Goal: Task Accomplishment & Management: Complete application form

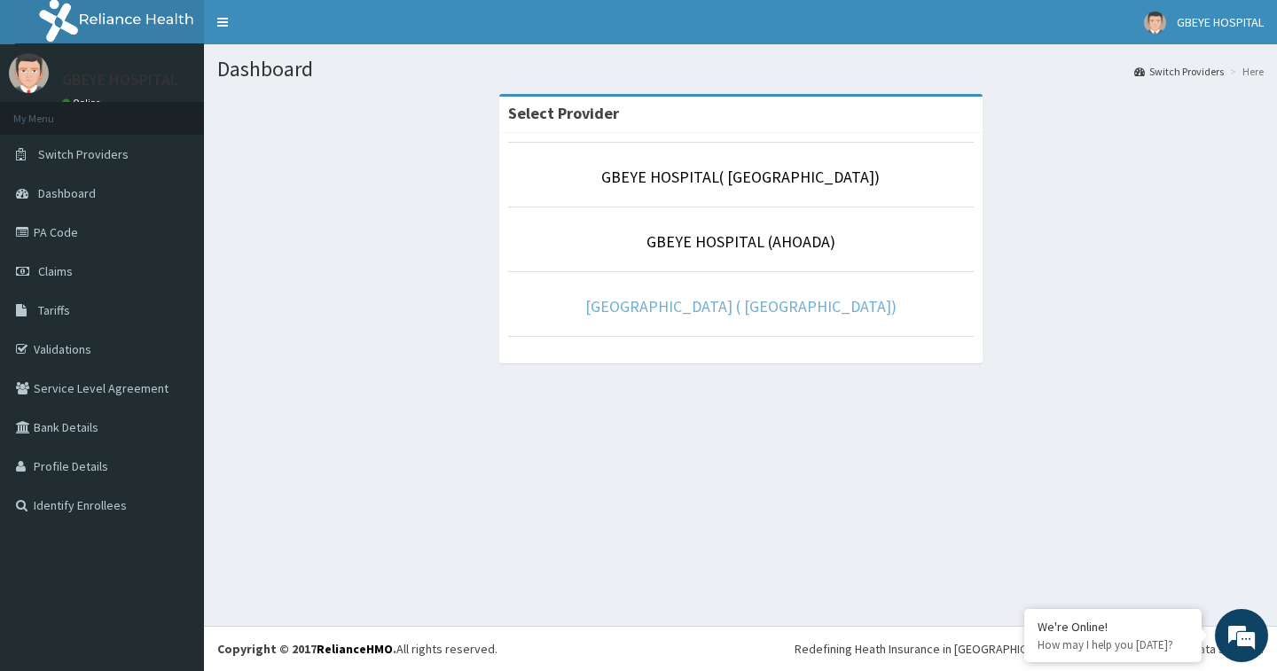
click at [699, 305] on link "[GEOGRAPHIC_DATA] ( [GEOGRAPHIC_DATA])" at bounding box center [740, 306] width 311 height 20
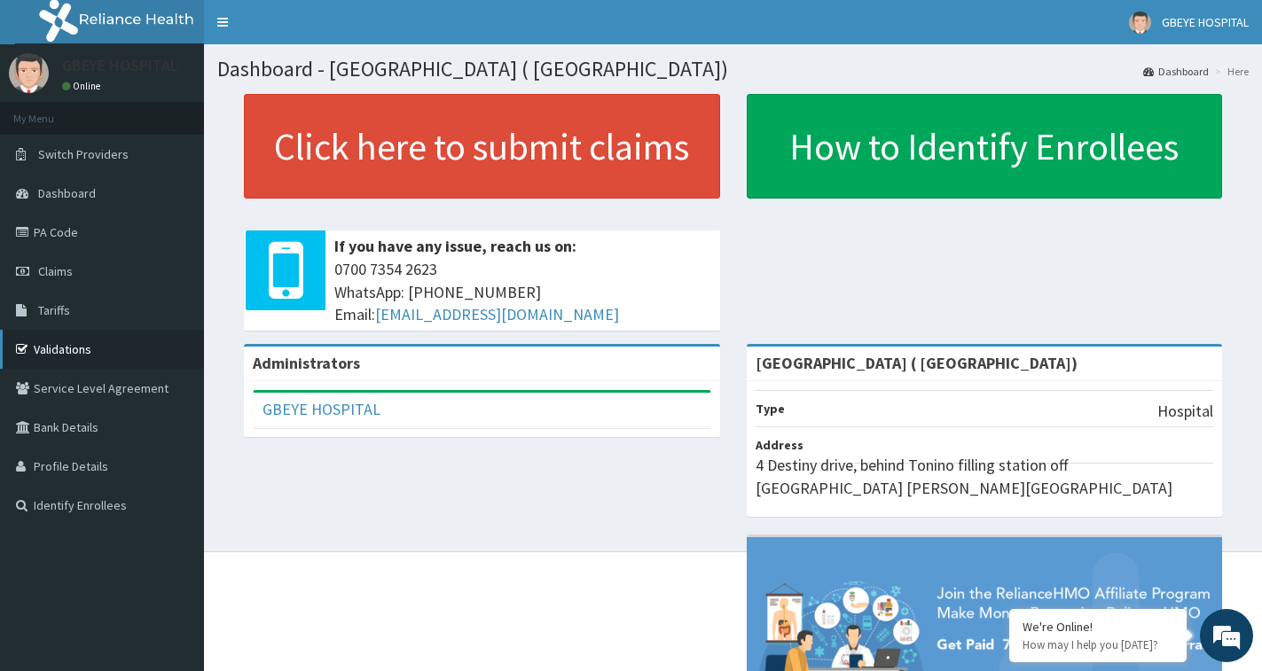
click at [73, 347] on link "Validations" at bounding box center [102, 349] width 204 height 39
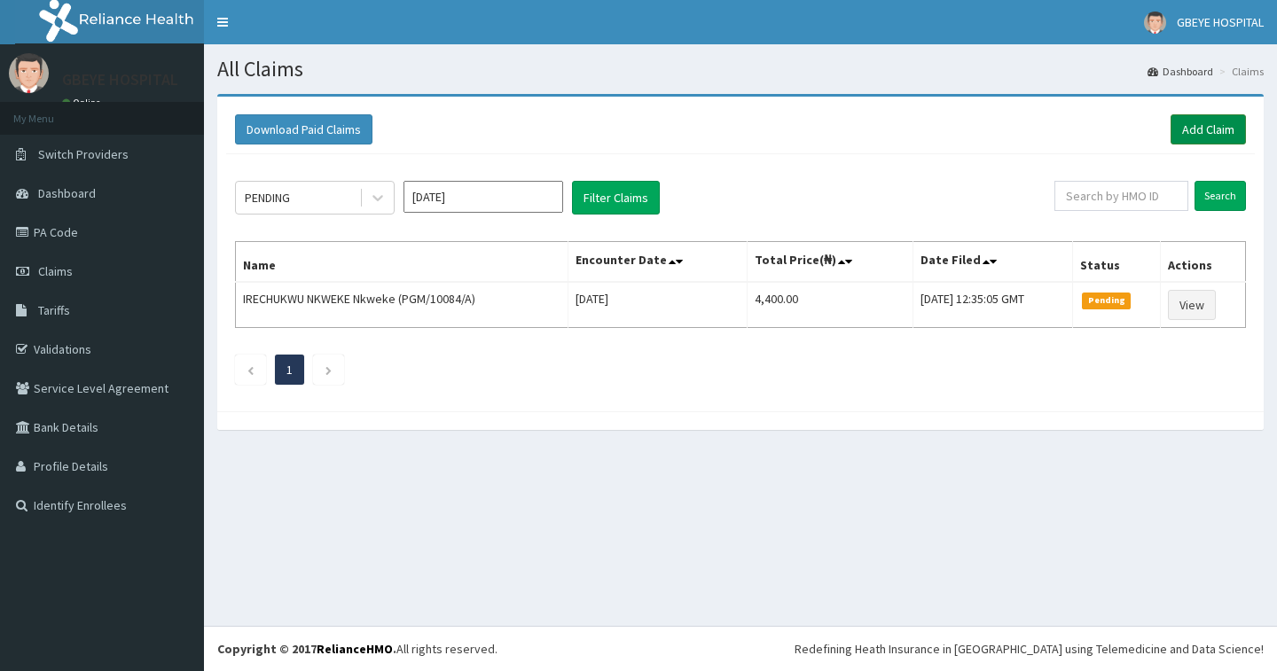
click at [1198, 127] on link "Add Claim" at bounding box center [1207, 129] width 75 height 30
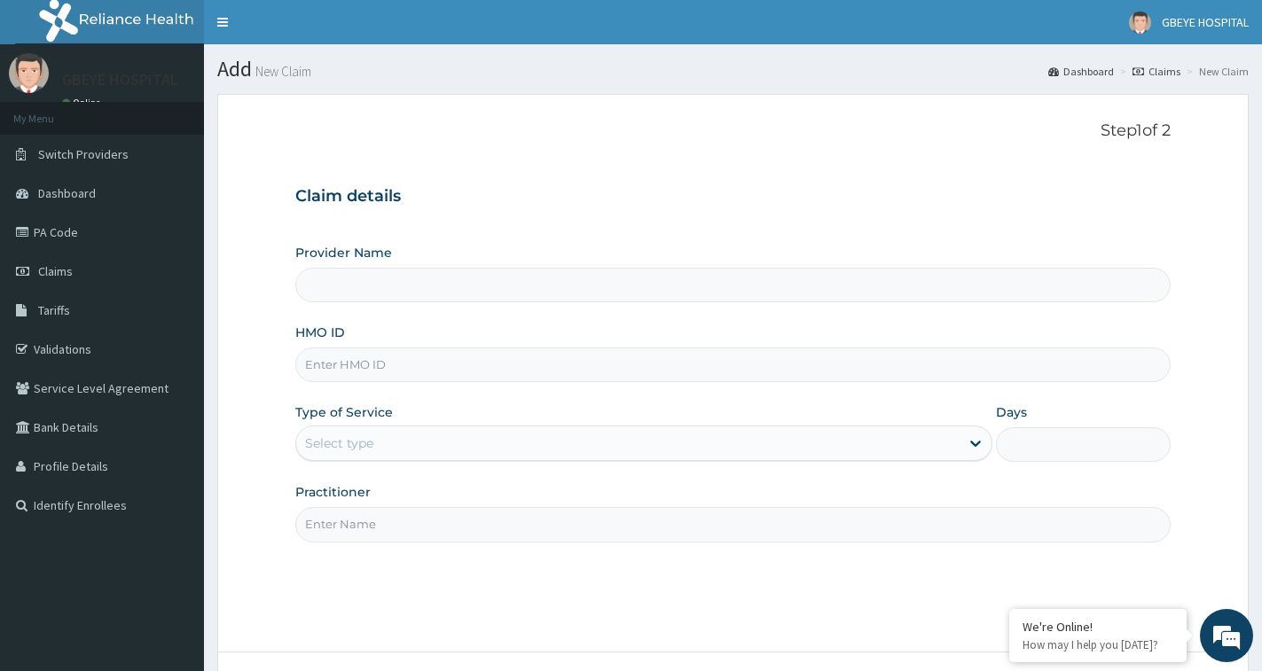
click at [390, 368] on input "HMO ID" at bounding box center [732, 365] width 875 height 35
type input "NEM"
type input "[GEOGRAPHIC_DATA] ( [GEOGRAPHIC_DATA])"
type input "NEM/10021/B"
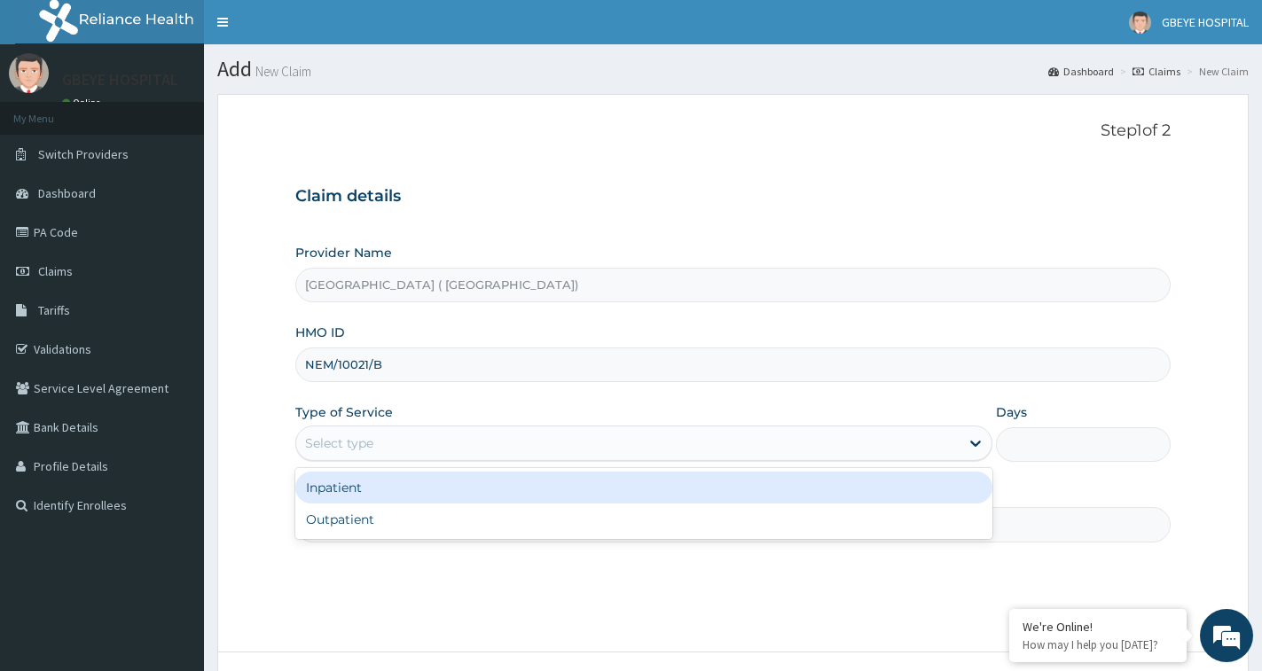
click at [430, 453] on div "Select type" at bounding box center [627, 443] width 663 height 28
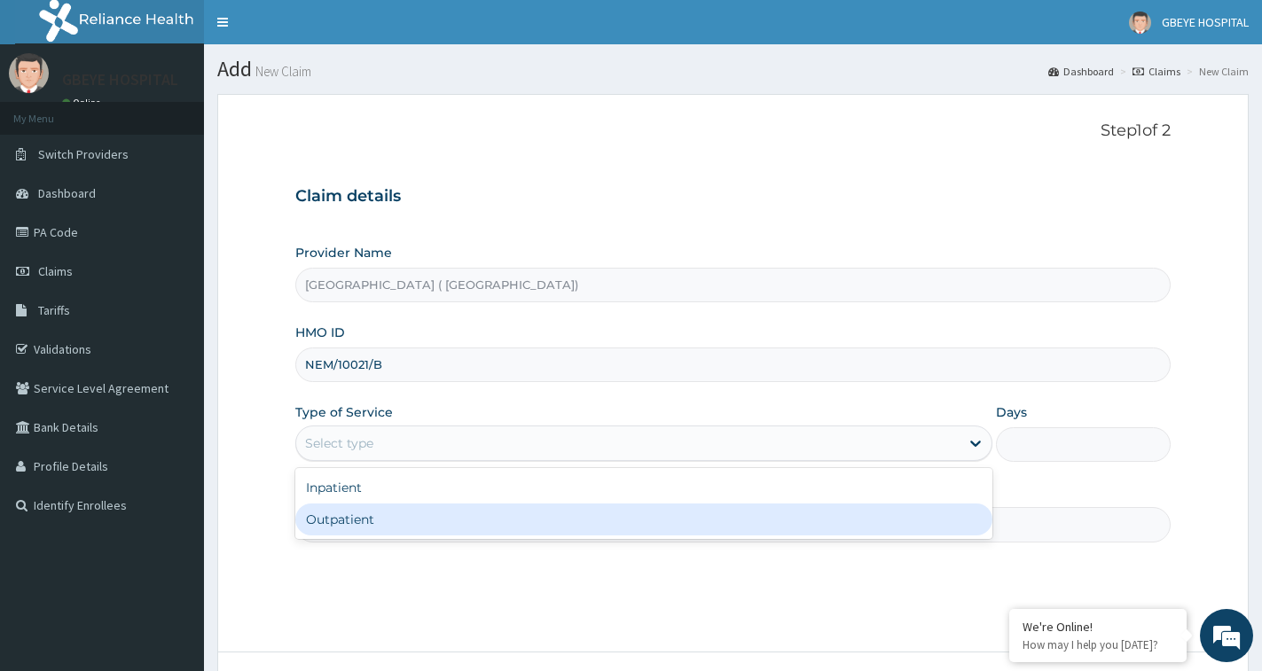
click at [425, 514] on div "Outpatient" at bounding box center [643, 520] width 697 height 32
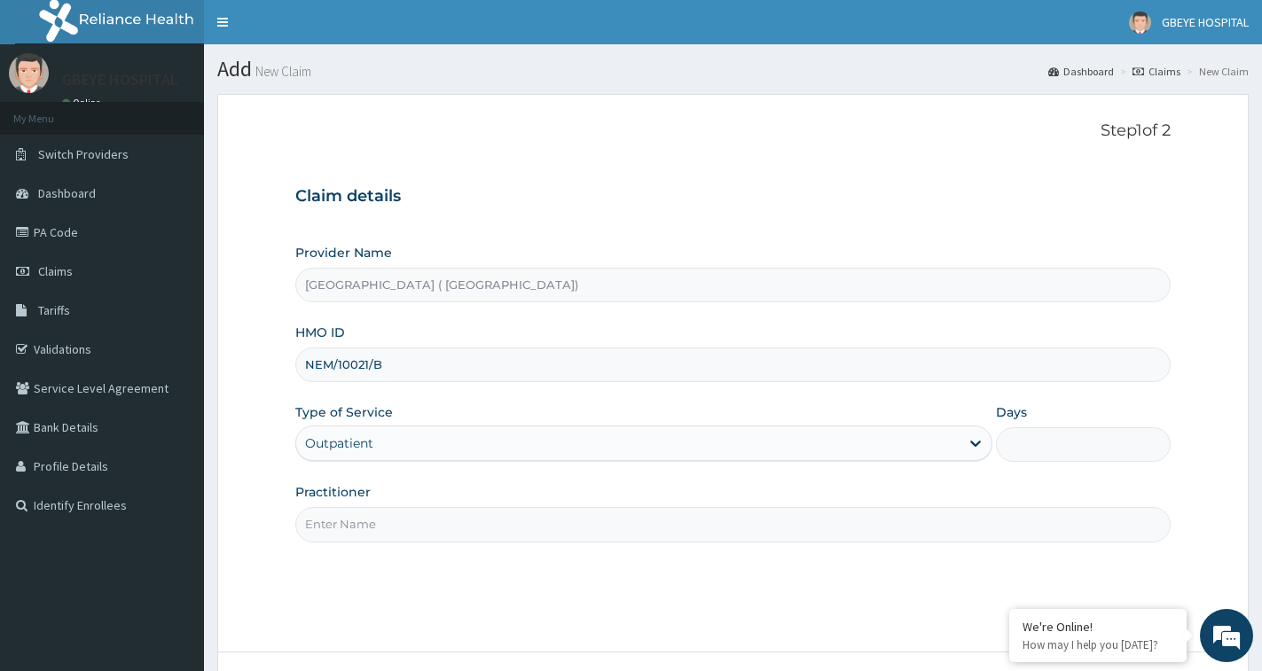
type input "1"
click at [429, 516] on input "Practitioner" at bounding box center [732, 524] width 875 height 35
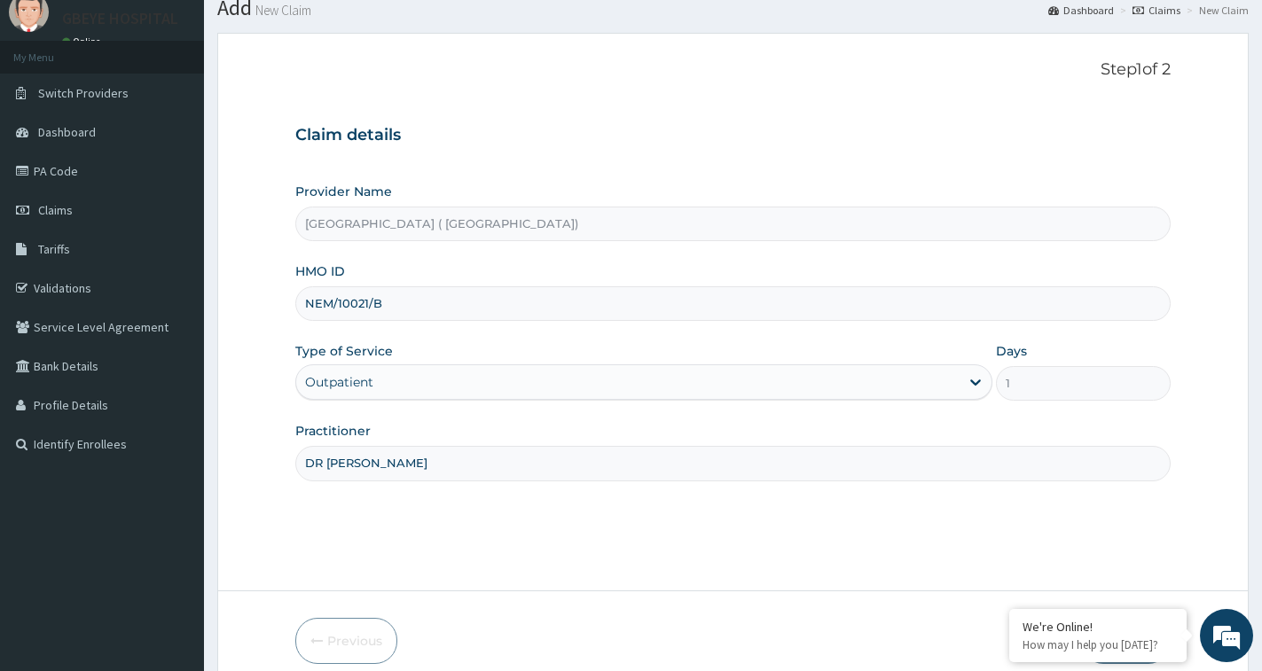
scroll to position [140, 0]
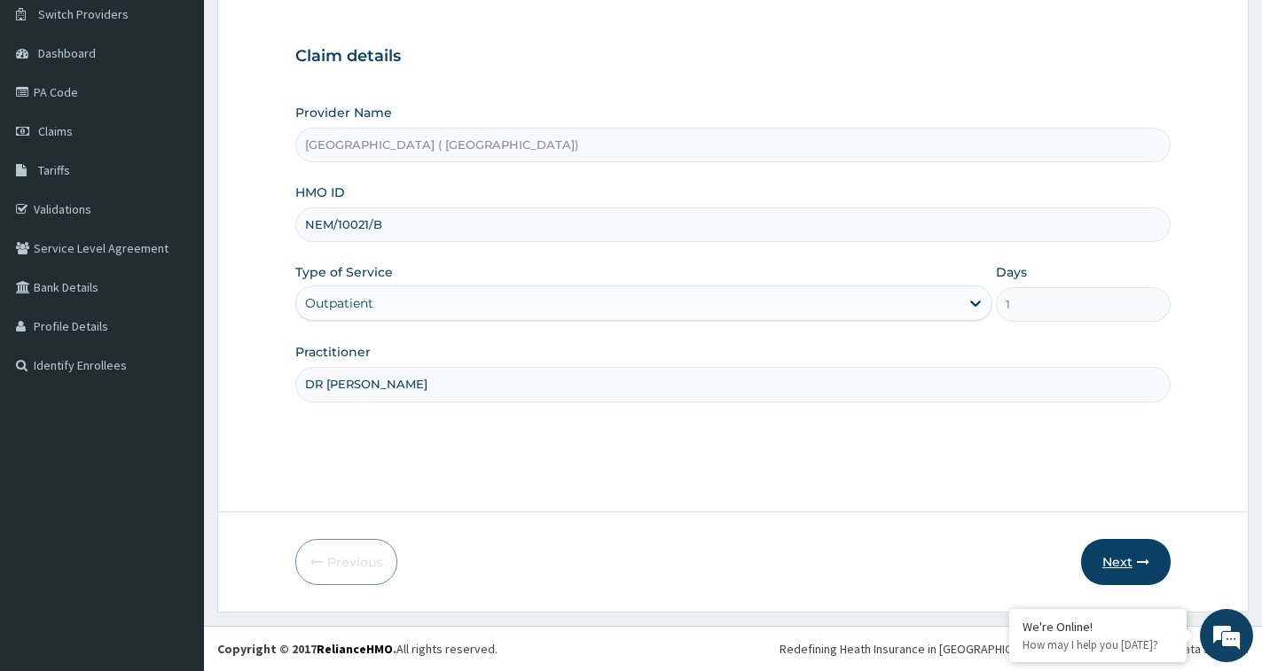
type input "DR UCHEOHA"
click at [1131, 553] on button "Next" at bounding box center [1126, 562] width 90 height 46
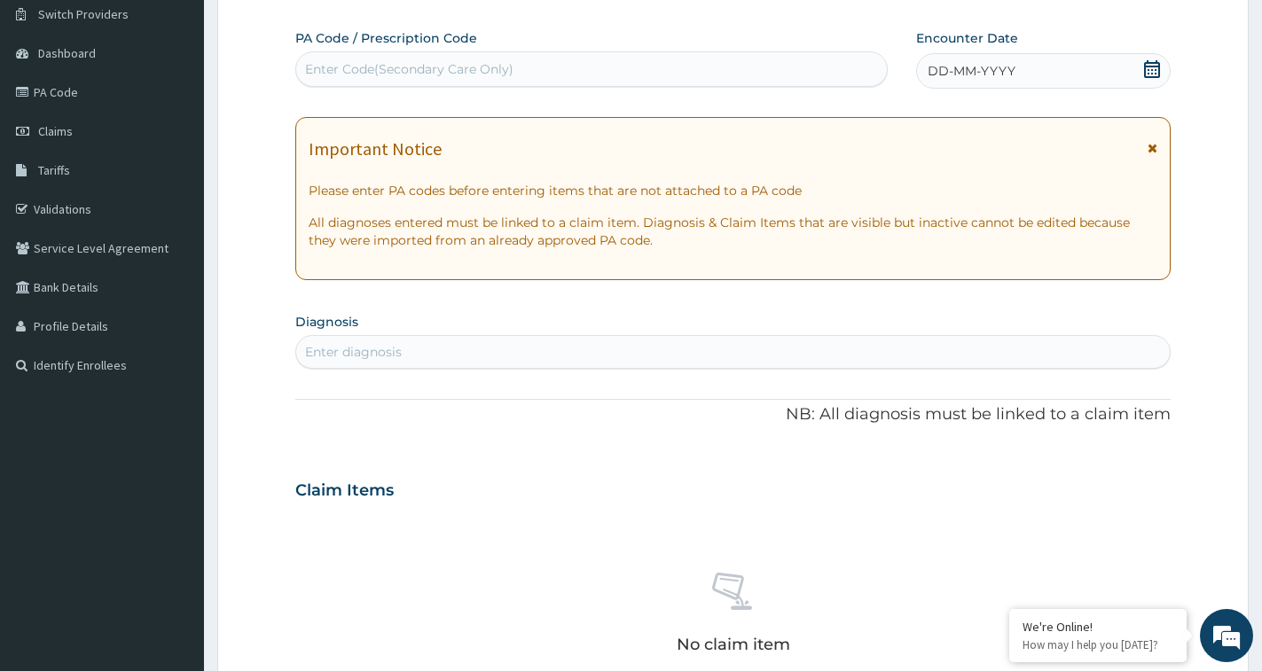
click at [979, 66] on span "DD-MM-YYYY" at bounding box center [971, 71] width 88 height 18
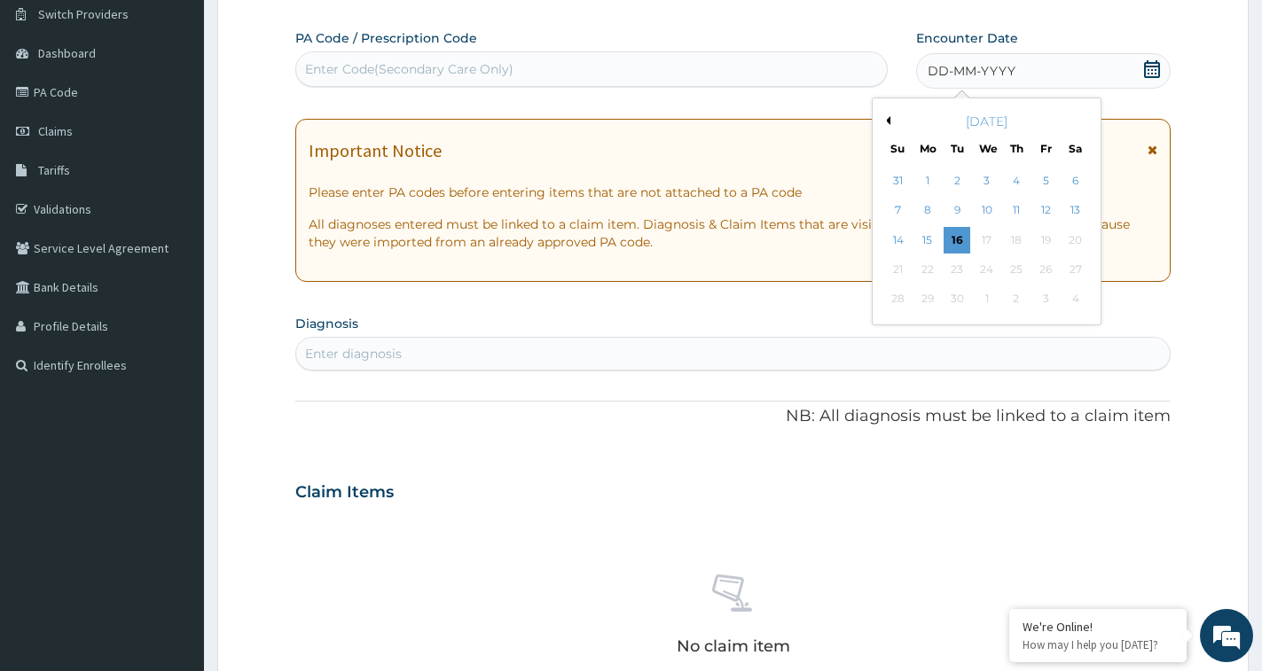
click at [886, 121] on button "Previous Month" at bounding box center [885, 120] width 9 height 9
click at [902, 332] on div "31" at bounding box center [898, 329] width 27 height 27
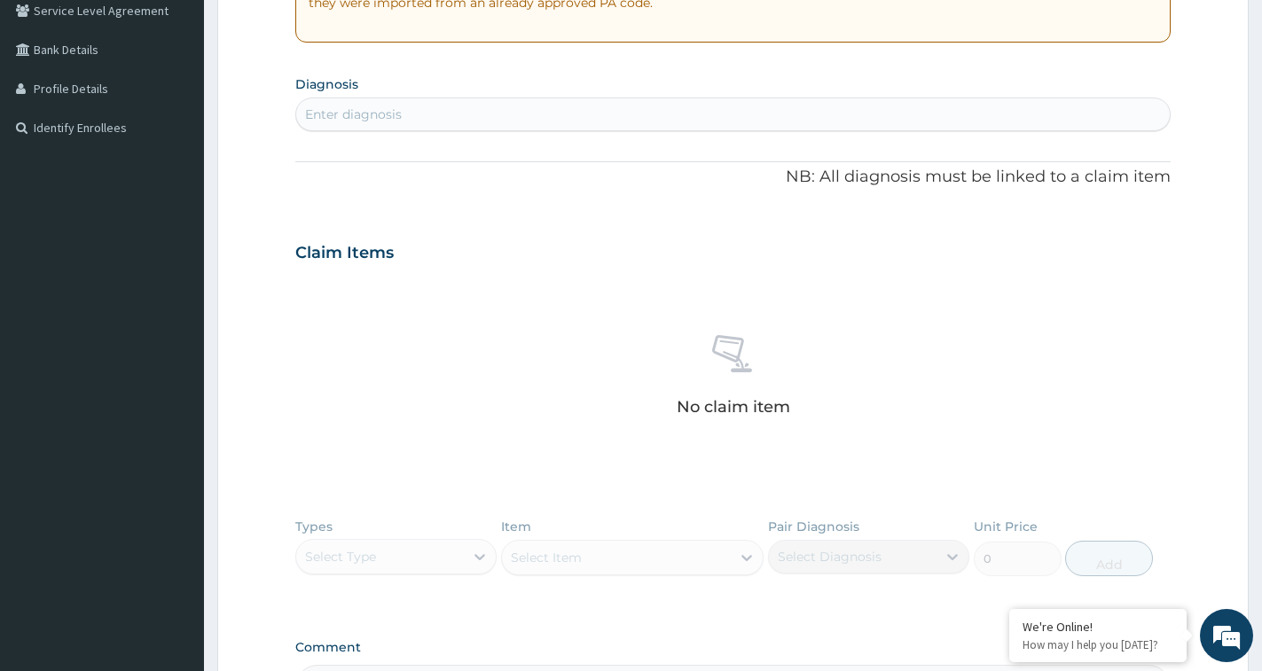
scroll to position [406, 0]
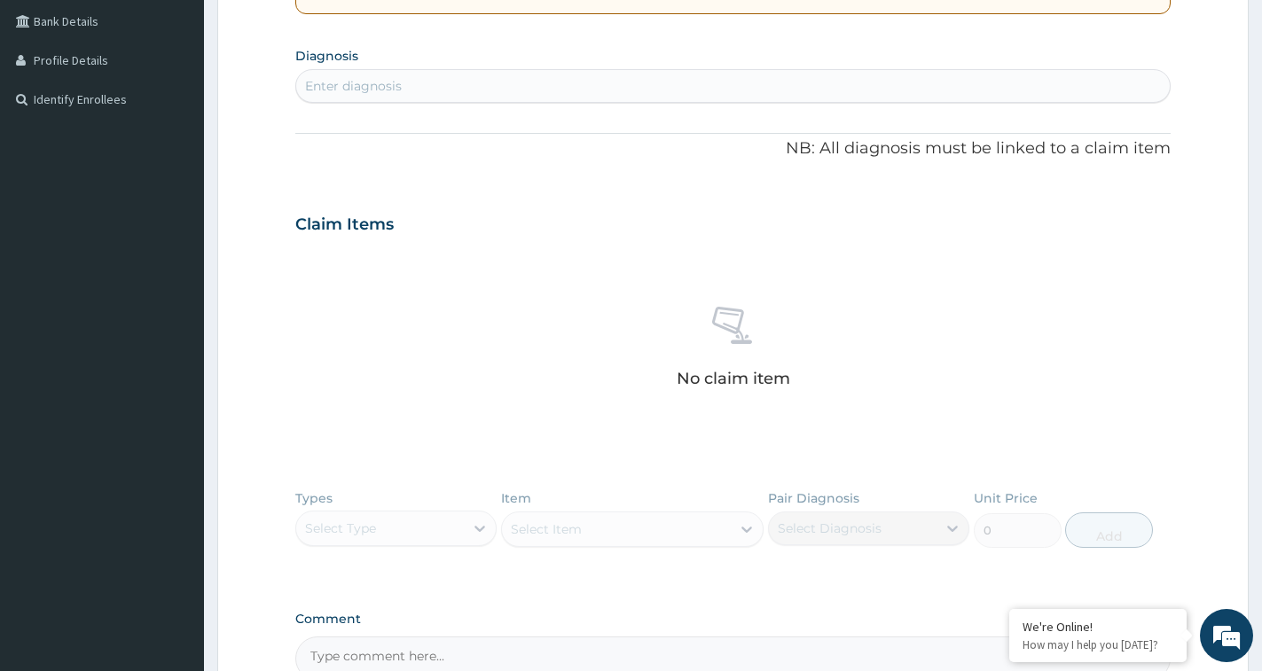
click at [504, 83] on div "Enter diagnosis" at bounding box center [732, 86] width 873 height 28
type input "RTI"
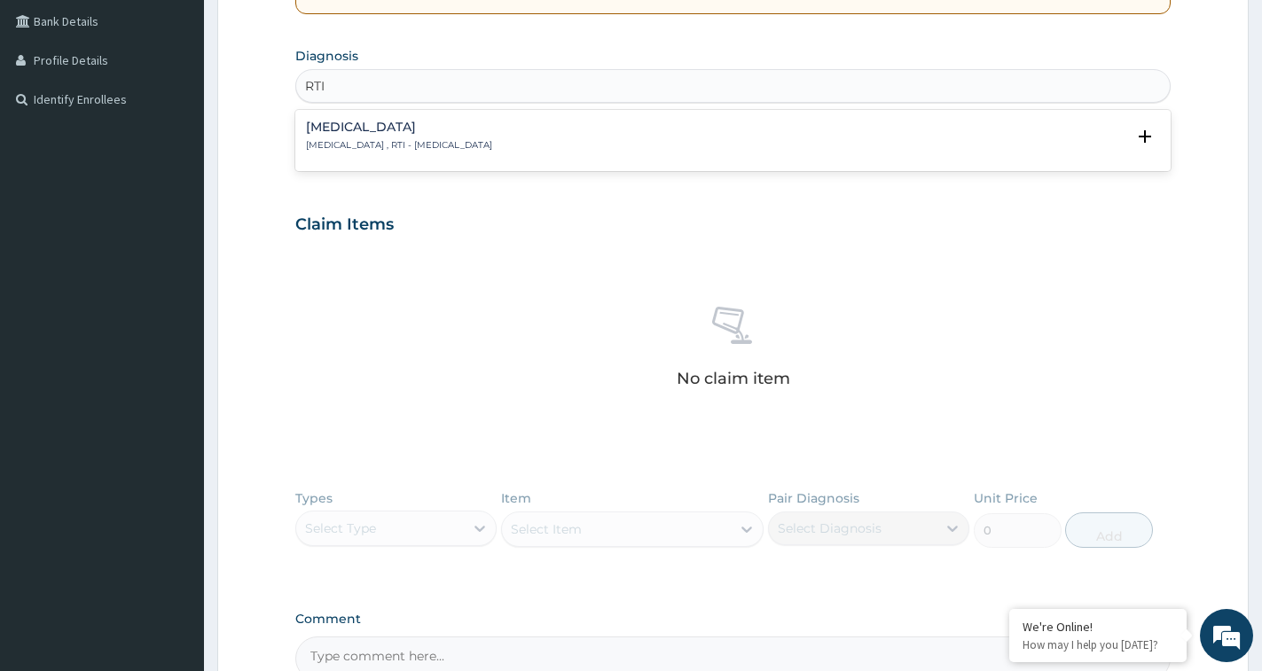
click at [578, 152] on div "Respiratory tract infection Respiratory tract infection , RTI - Respiratory tra…" at bounding box center [733, 141] width 854 height 40
click at [435, 152] on div "Respiratory tract infection Respiratory tract infection , RTI - Respiratory tra…" at bounding box center [733, 141] width 854 height 40
click at [492, 140] on p "Respiratory tract infection , RTI - Respiratory tract infection" at bounding box center [399, 145] width 186 height 12
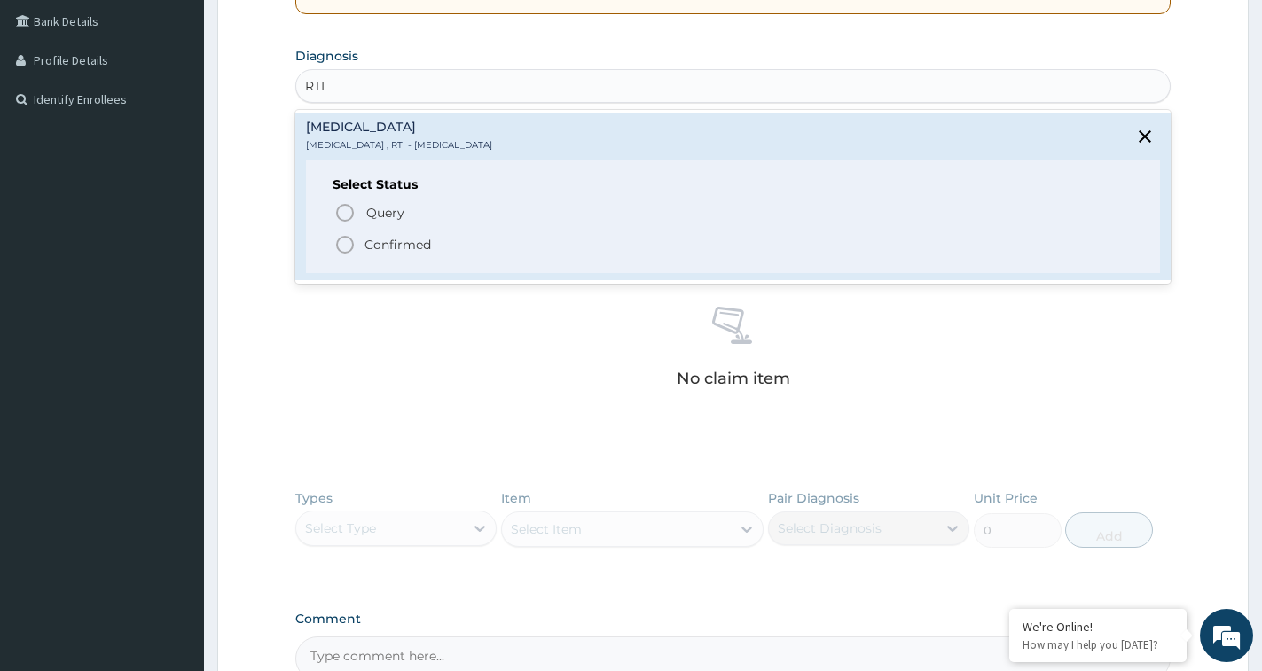
click at [346, 240] on icon "status option filled" at bounding box center [344, 244] width 21 height 21
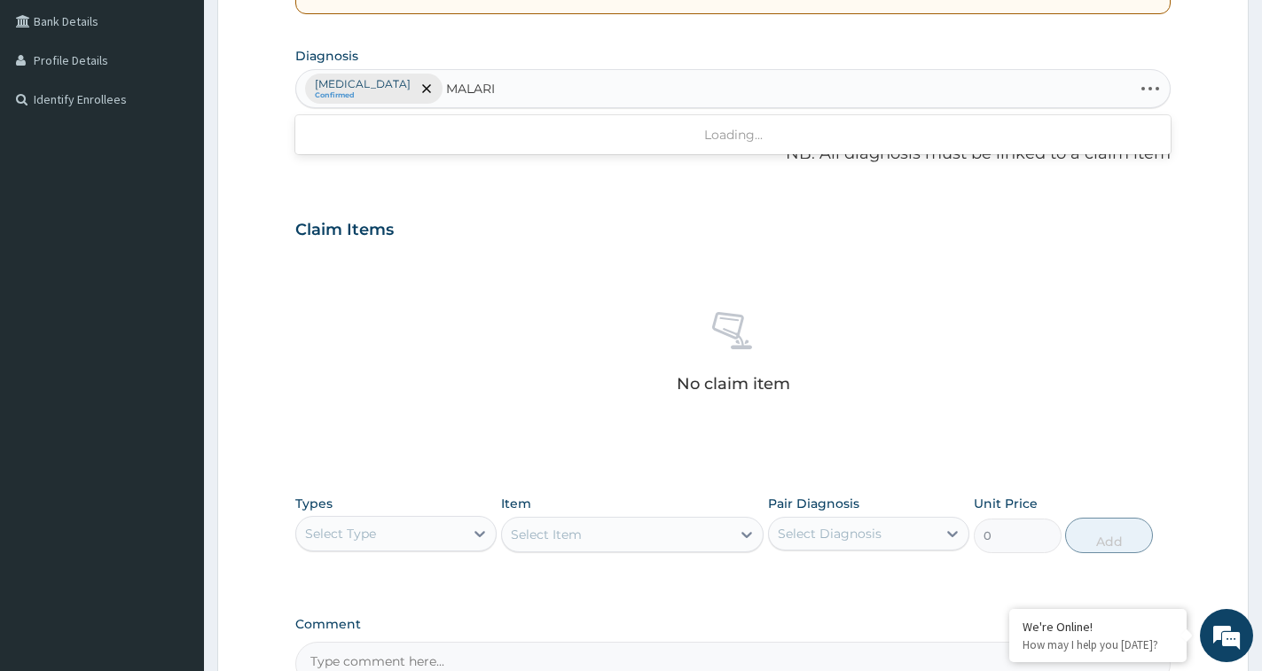
type input "MALARIA"
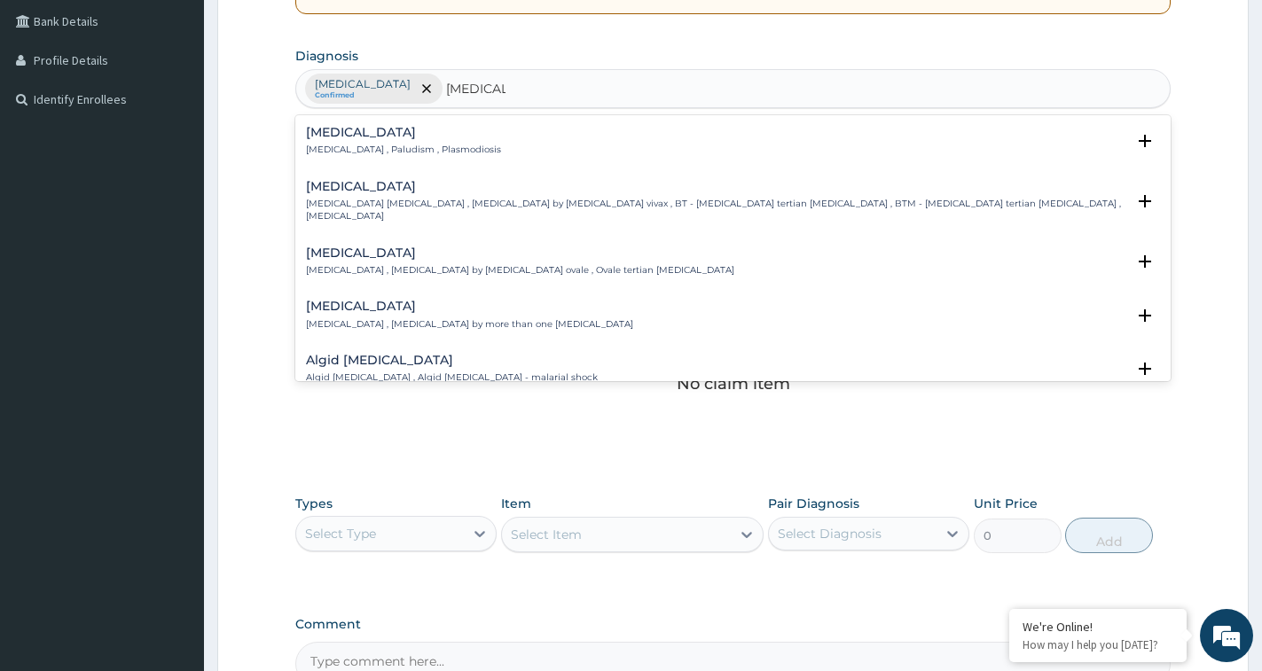
click at [474, 138] on div "Malaria Malaria , Paludism , Plasmodiosis" at bounding box center [733, 141] width 854 height 31
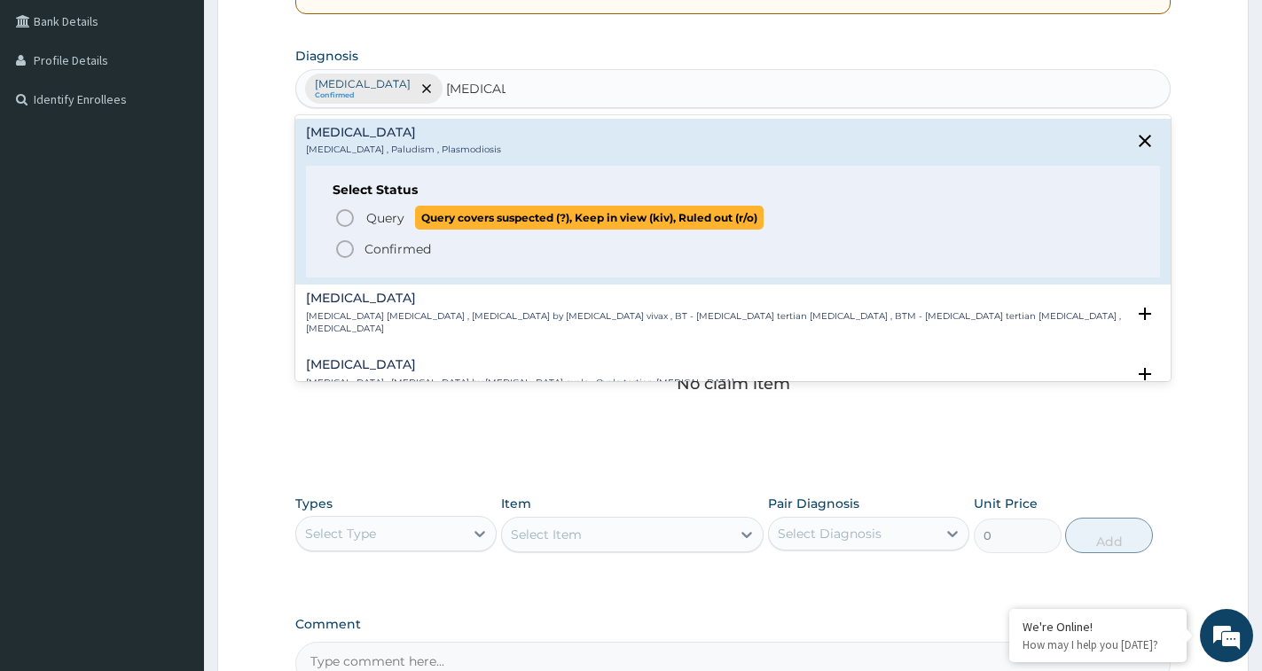
click at [360, 214] on span "Query Query covers suspected (?), Keep in view (kiv), Ruled out (r/o)" at bounding box center [733, 218] width 799 height 24
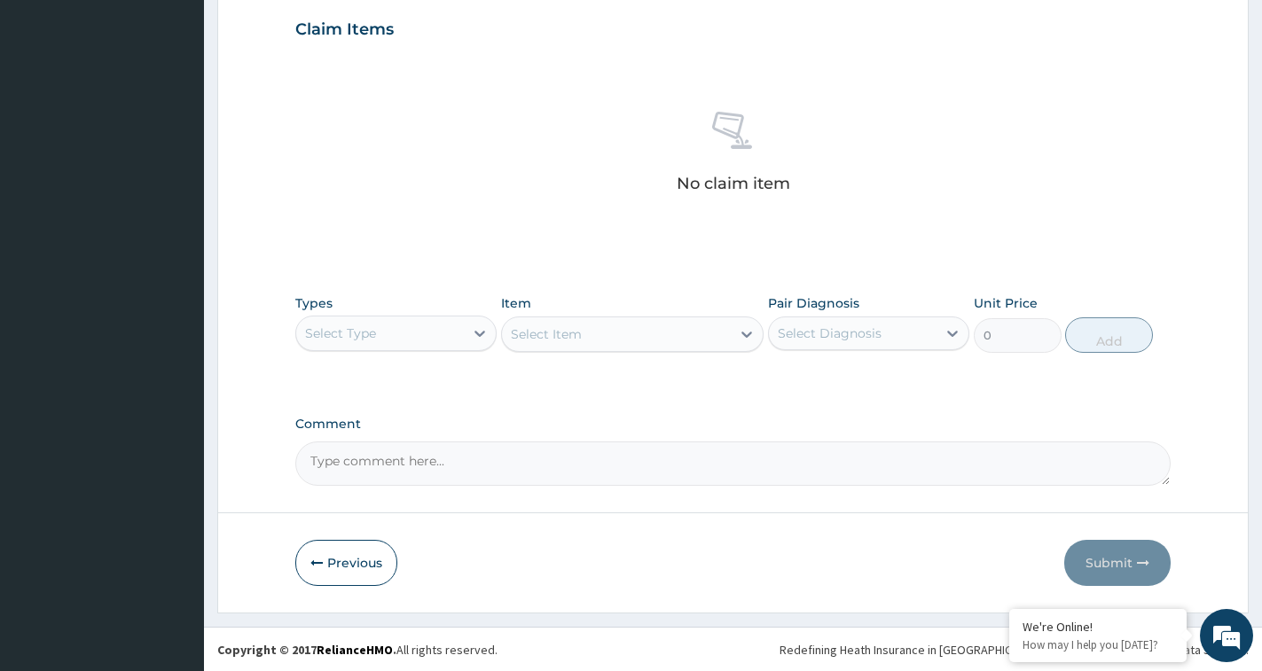
scroll to position [607, 0]
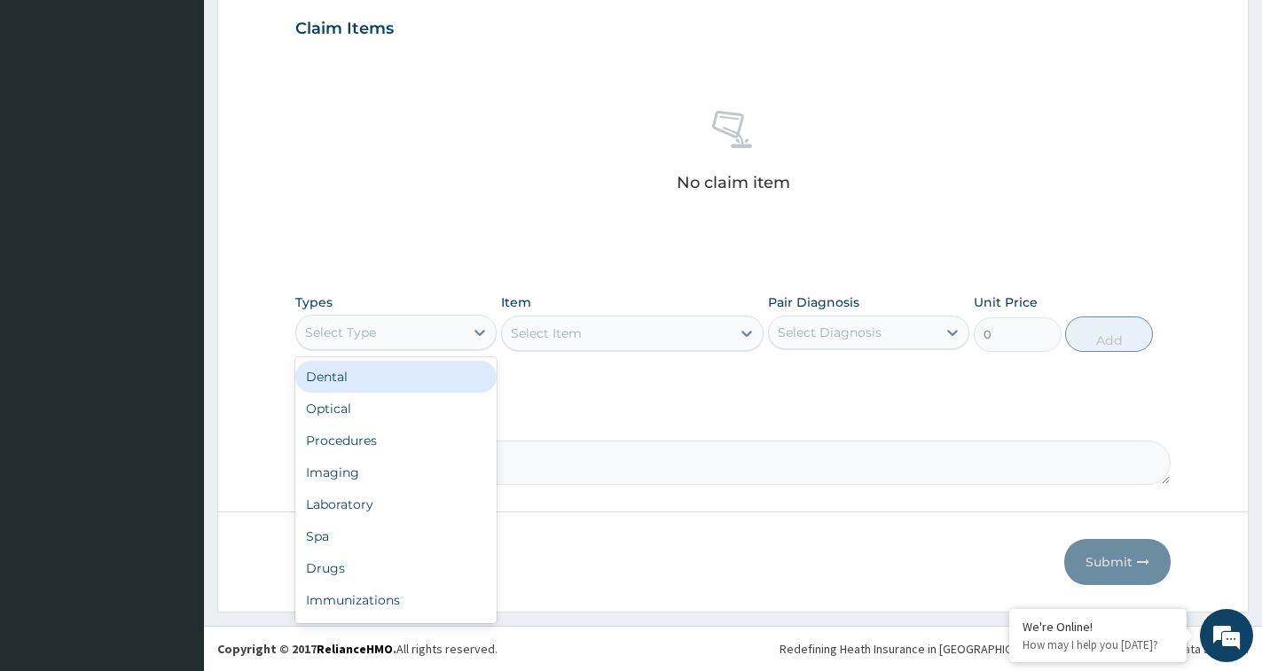
click at [434, 339] on div "Select Type" at bounding box center [380, 332] width 168 height 28
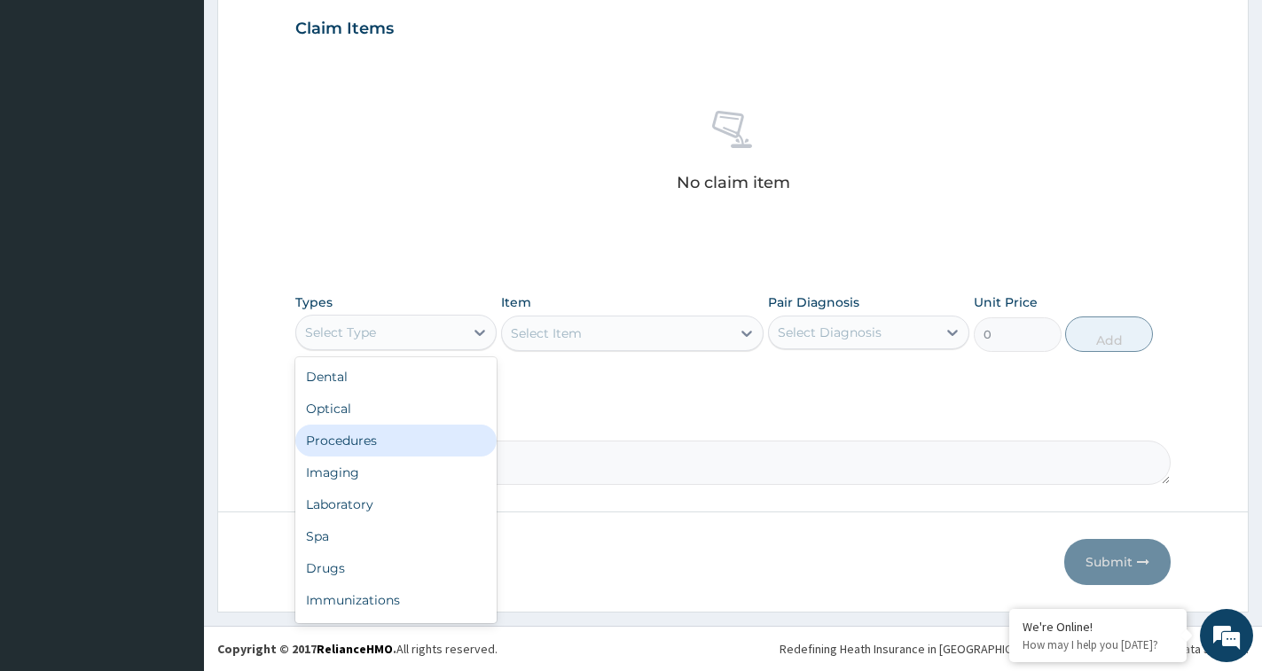
click at [405, 442] on div "Procedures" at bounding box center [395, 441] width 201 height 32
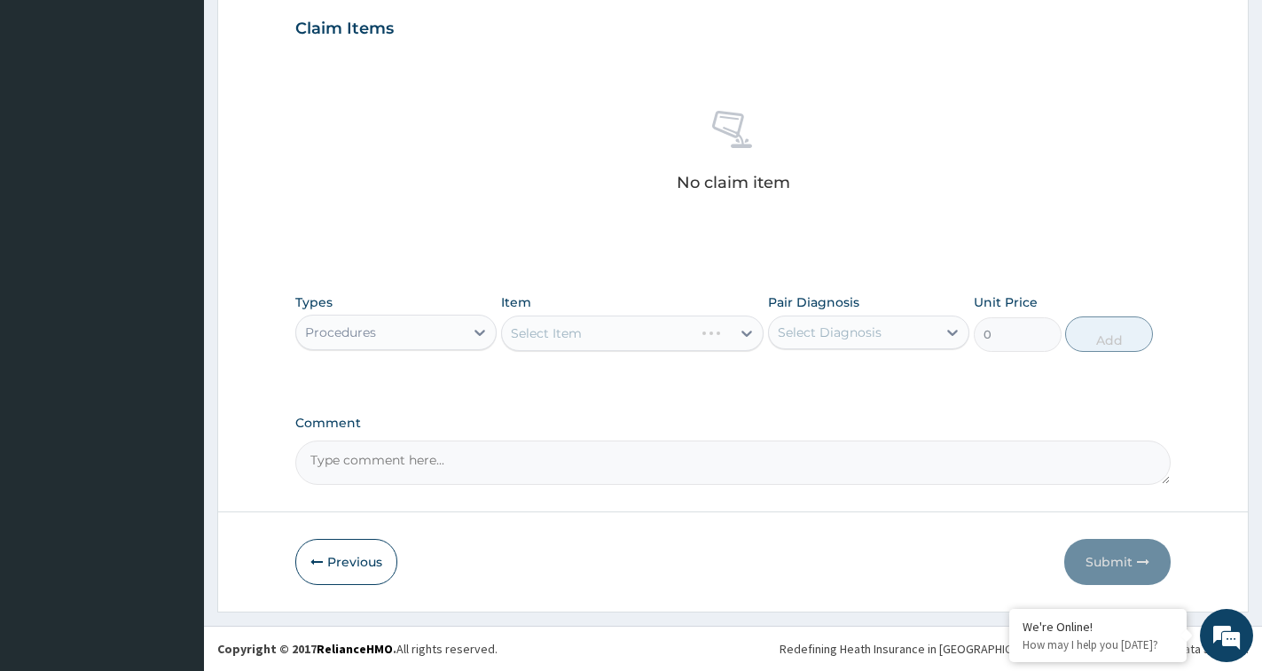
click at [614, 332] on div "Select Item" at bounding box center [632, 333] width 262 height 35
click at [615, 332] on div "Select Item" at bounding box center [632, 333] width 262 height 35
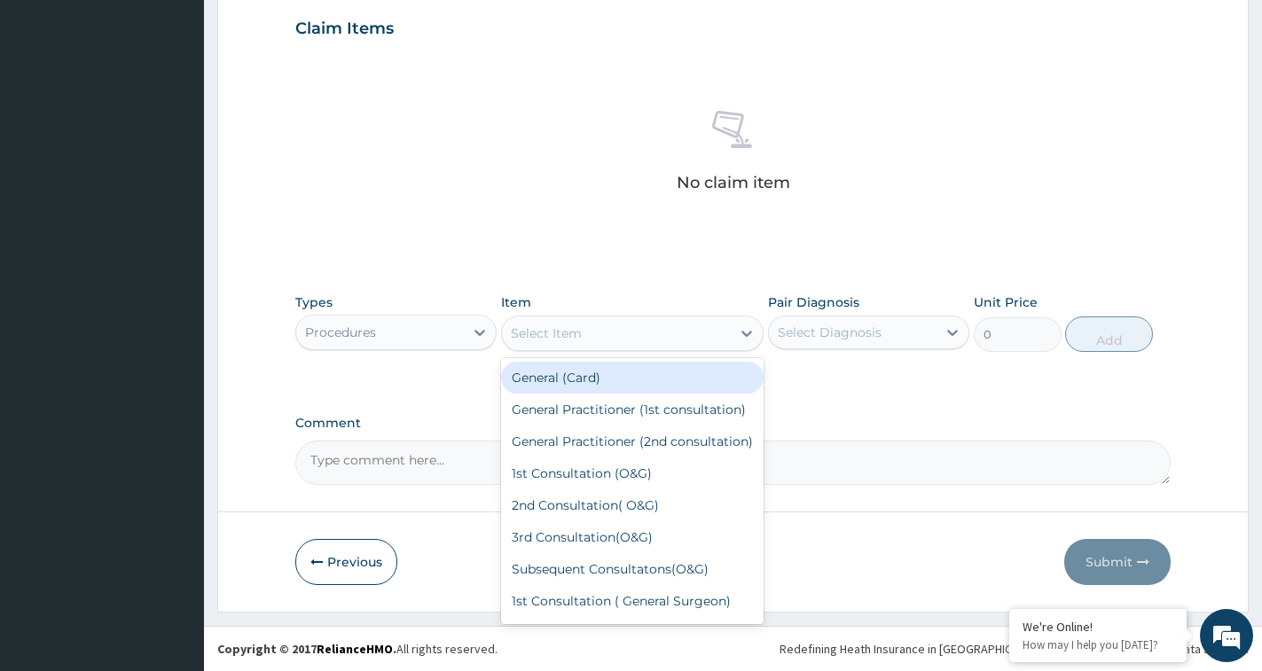
click at [670, 326] on div "Select Item" at bounding box center [616, 333] width 229 height 28
click at [633, 374] on div "General (Card)" at bounding box center [632, 378] width 262 height 32
type input "500"
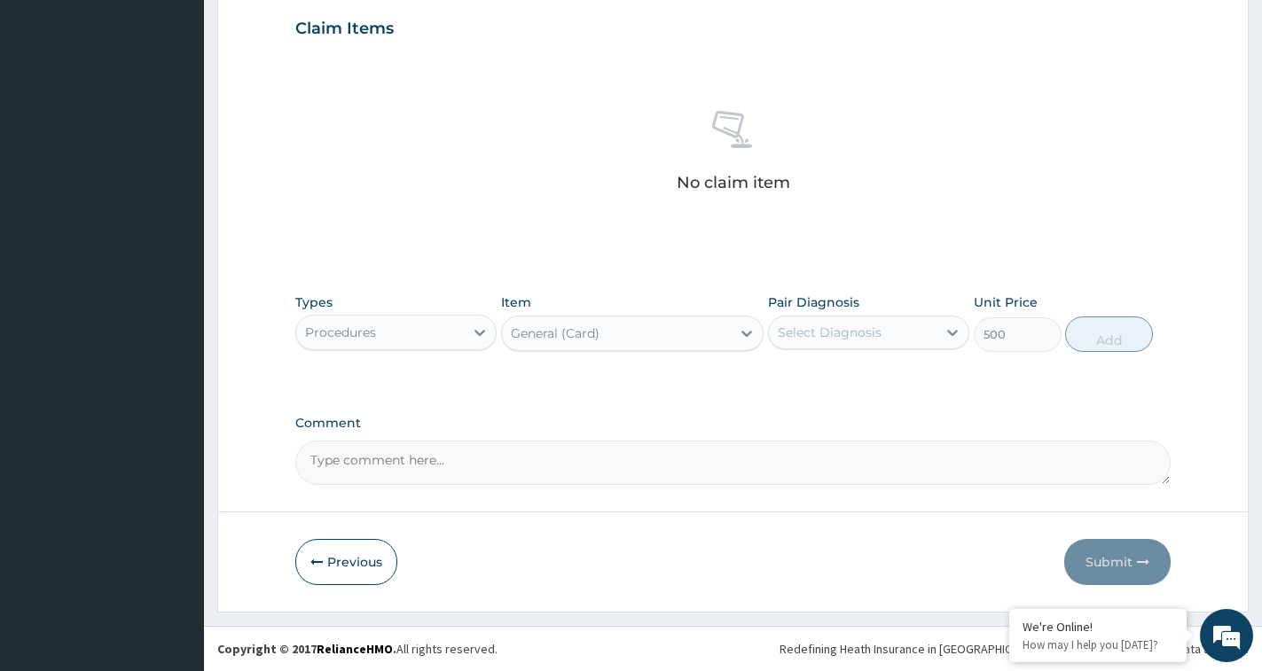
click at [850, 333] on div "Select Diagnosis" at bounding box center [830, 333] width 104 height 18
click at [864, 378] on label "Respiratory tract infection" at bounding box center [852, 376] width 110 height 18
checkbox input "true"
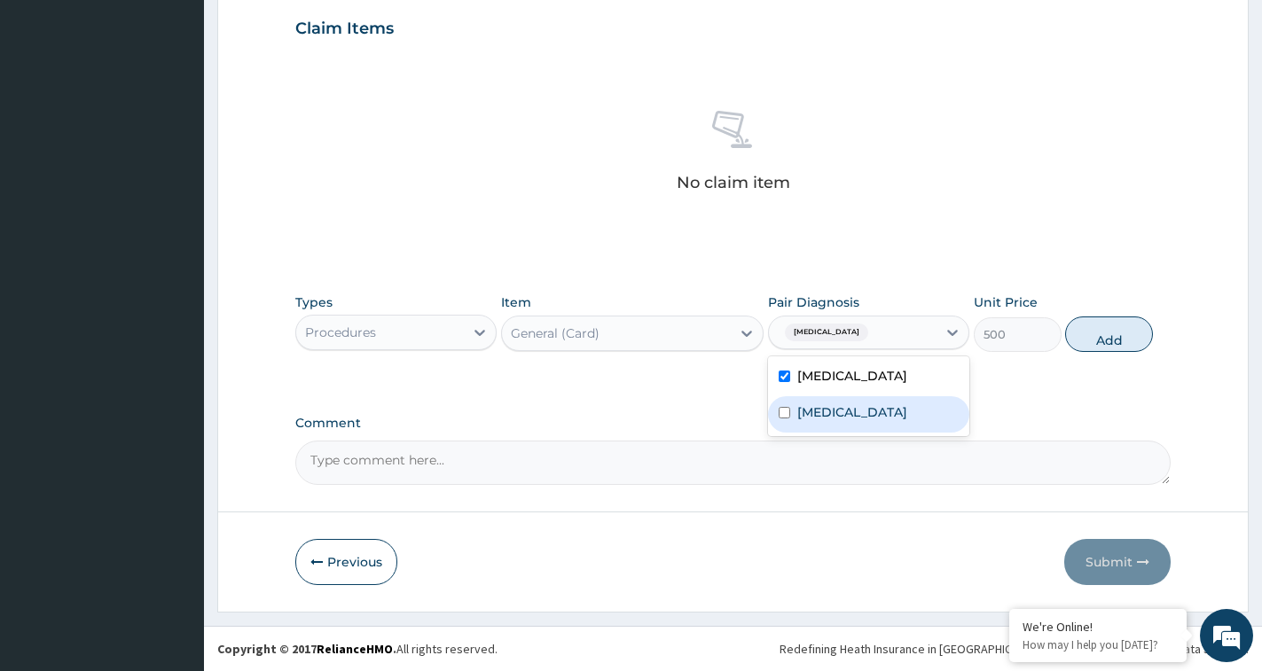
click at [864, 420] on div "Malaria" at bounding box center [868, 414] width 201 height 36
checkbox input "true"
click at [1079, 348] on button "Add" at bounding box center [1109, 334] width 88 height 35
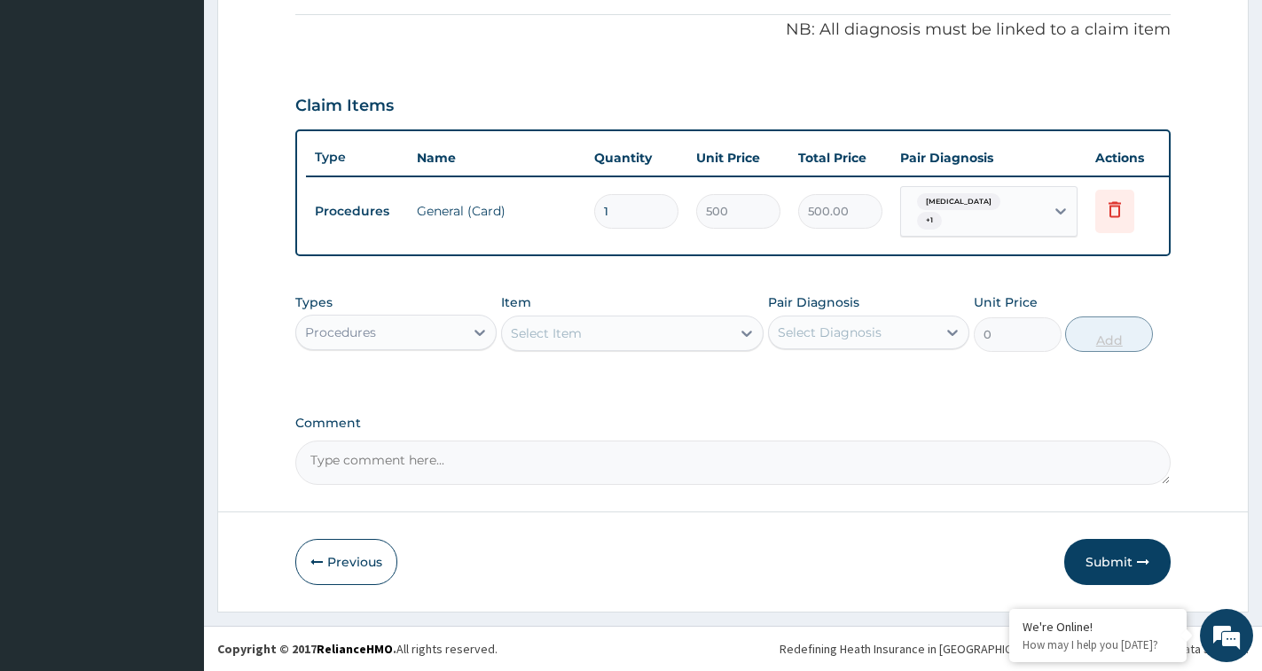
scroll to position [545, 0]
drag, startPoint x: 600, startPoint y: 333, endPoint x: 611, endPoint y: 339, distance: 11.9
click at [599, 333] on div "Select Item" at bounding box center [616, 333] width 229 height 28
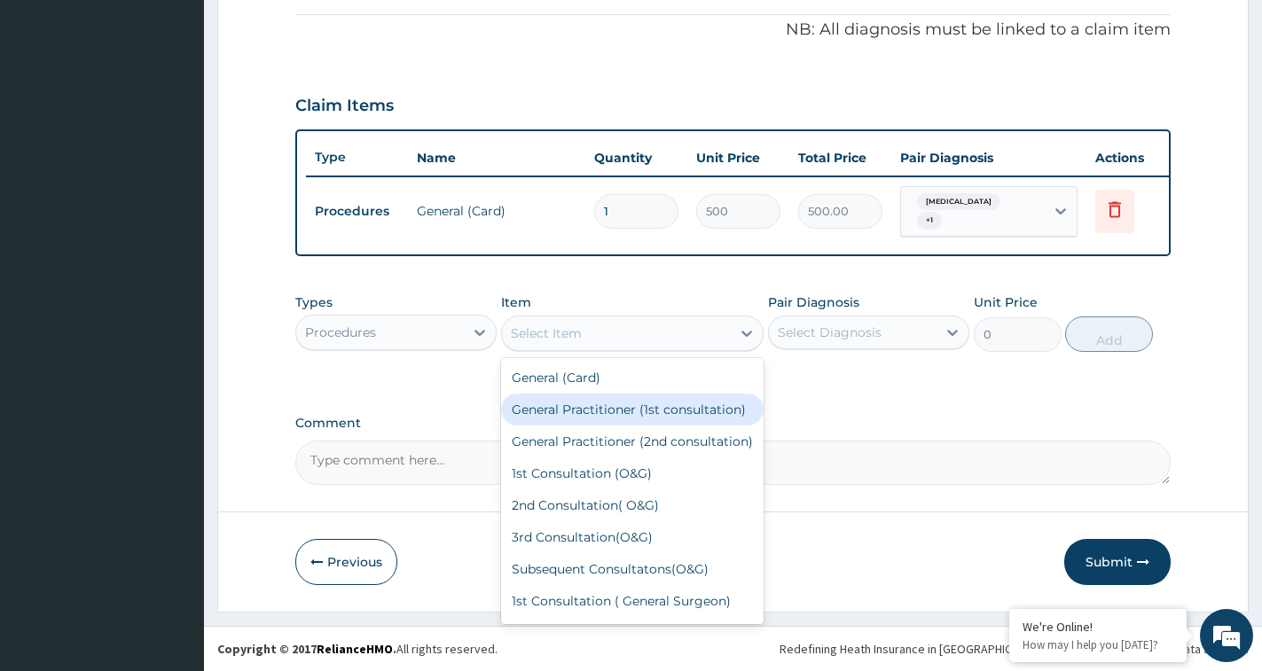
click at [610, 426] on div "General Practitioner (1st consultation)" at bounding box center [632, 410] width 262 height 32
type input "1500"
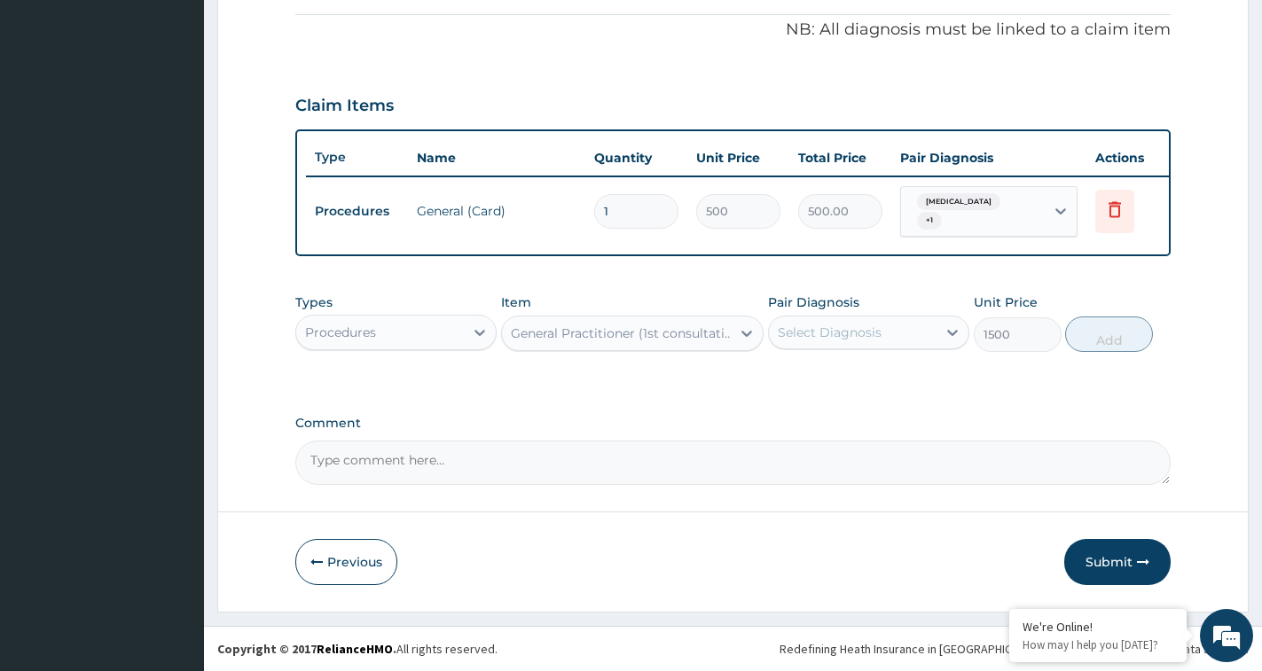
click at [872, 335] on div "Select Diagnosis" at bounding box center [830, 333] width 104 height 18
click at [860, 383] on label "Respiratory tract infection" at bounding box center [852, 376] width 110 height 18
checkbox input "true"
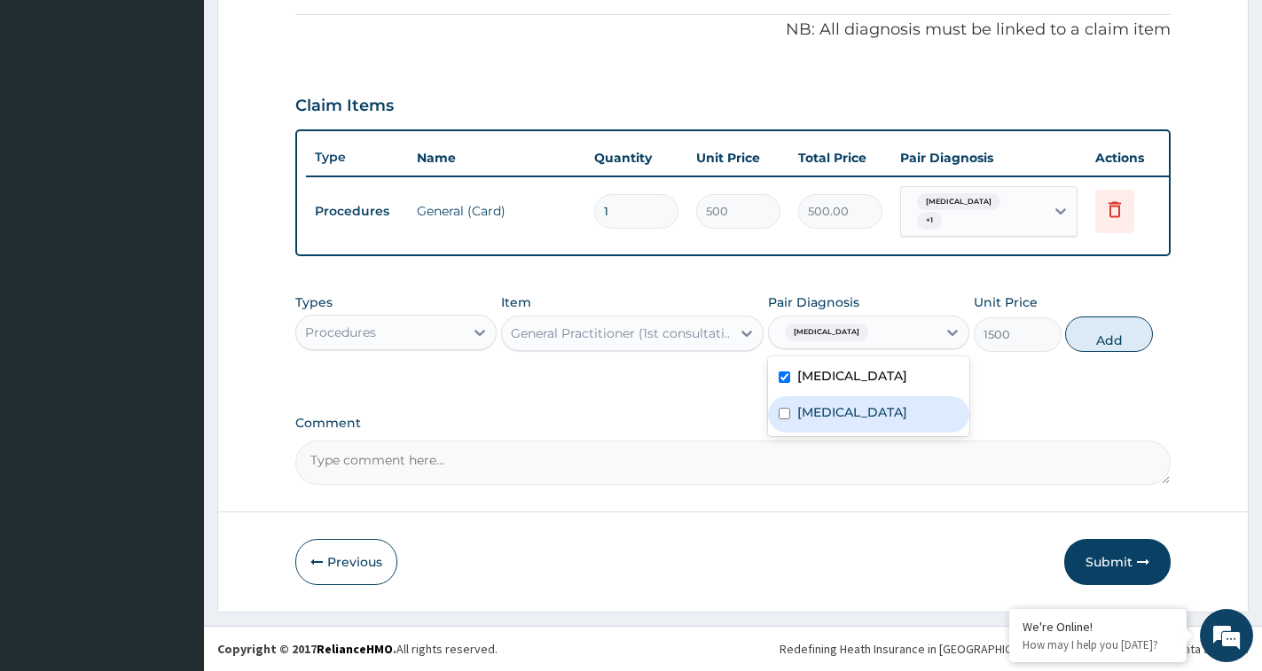
click at [837, 421] on label "Malaria" at bounding box center [852, 412] width 110 height 18
checkbox input "true"
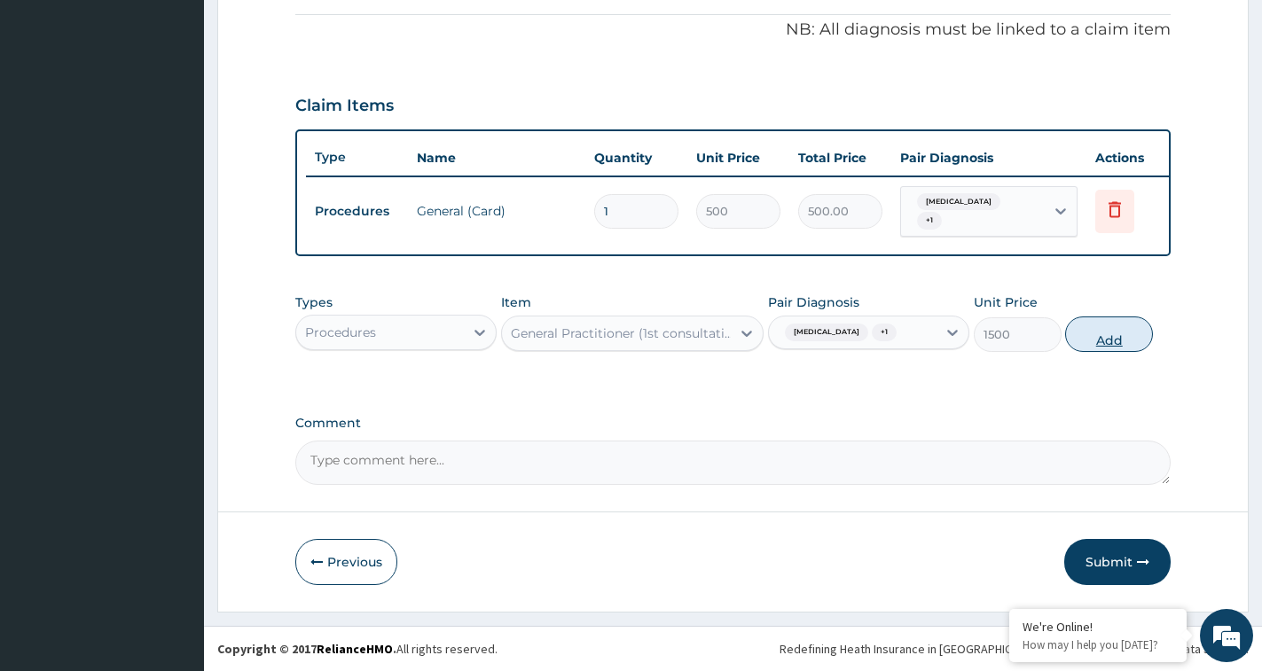
click at [1106, 352] on button "Add" at bounding box center [1109, 334] width 88 height 35
type input "0"
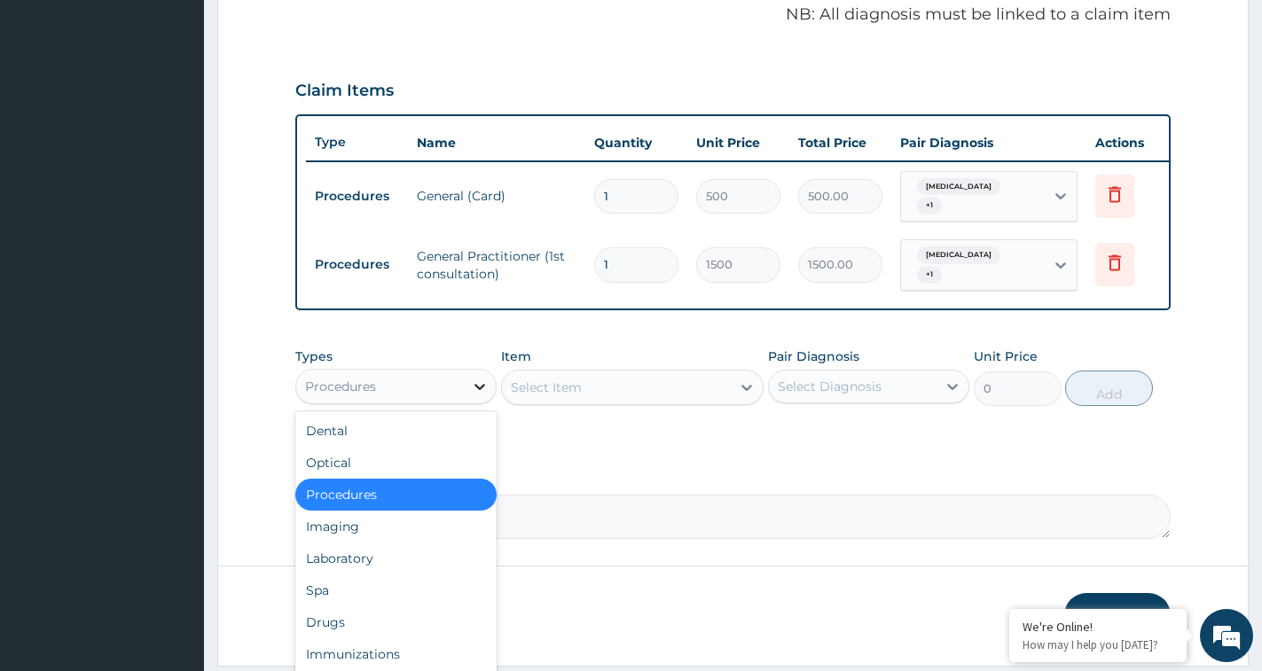
click at [479, 390] on icon at bounding box center [479, 387] width 11 height 6
click at [372, 637] on div "Drugs" at bounding box center [395, 622] width 201 height 32
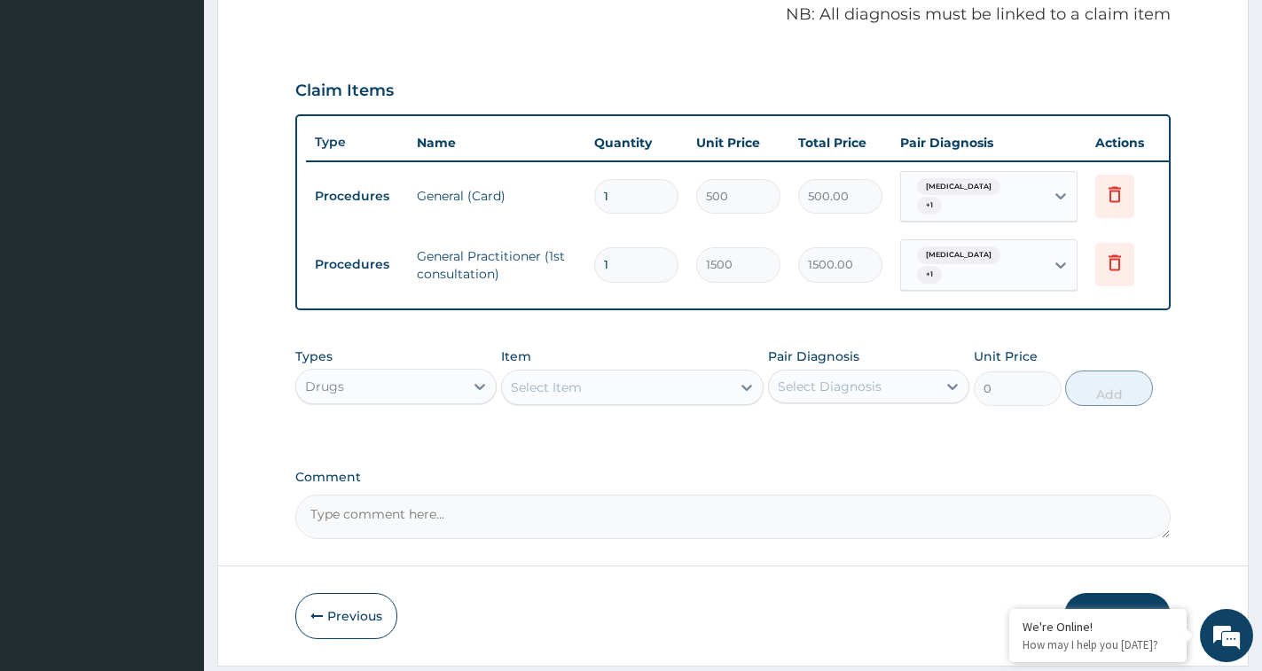
click at [572, 396] on div "Select Item" at bounding box center [546, 388] width 71 height 18
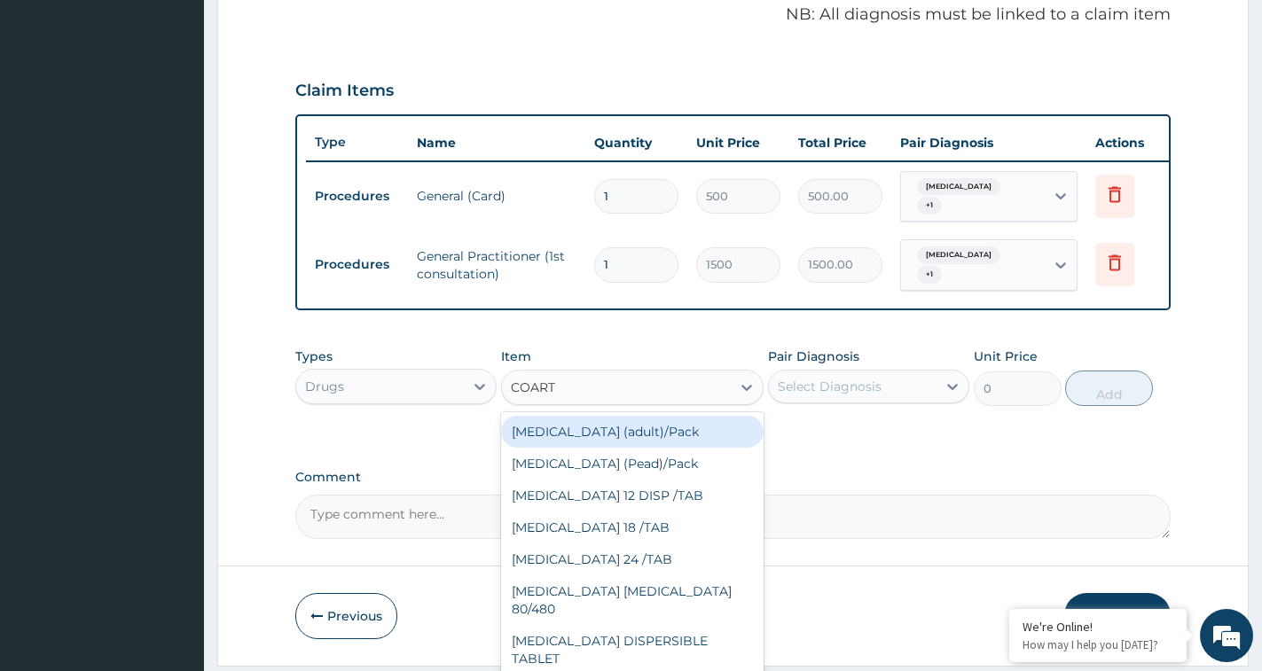
type input "COARTE"
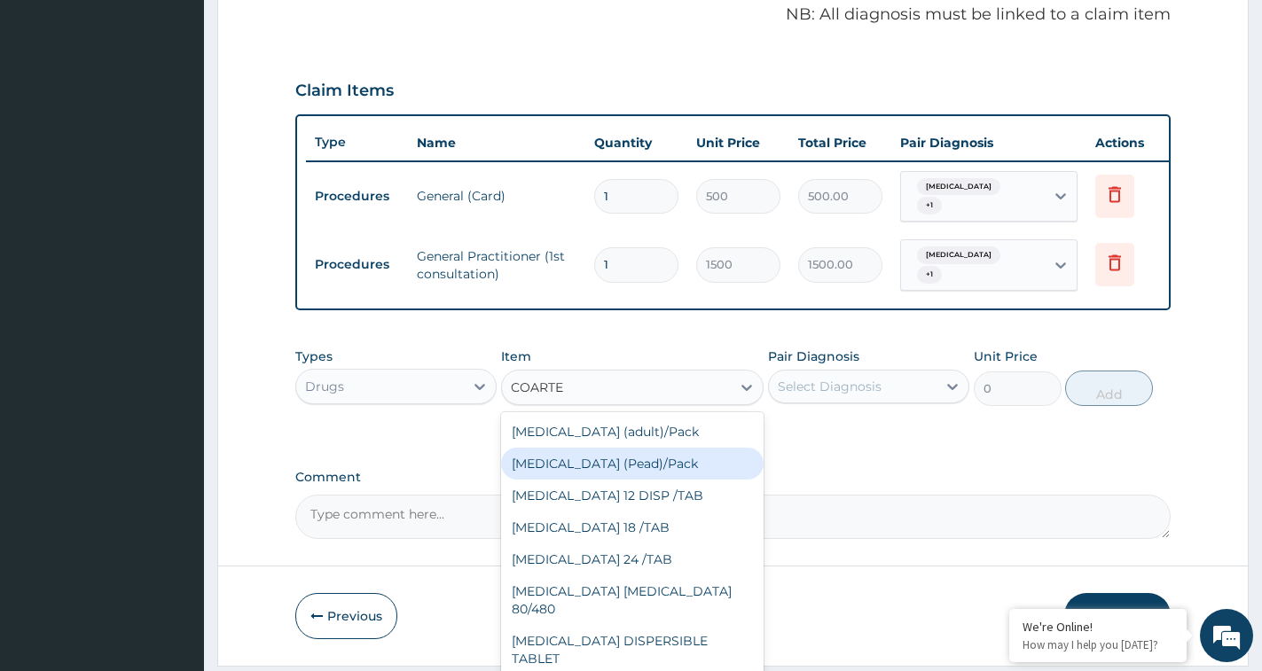
click at [591, 469] on div "Coartem (Pead)/Pack" at bounding box center [632, 464] width 262 height 32
type input "1080"
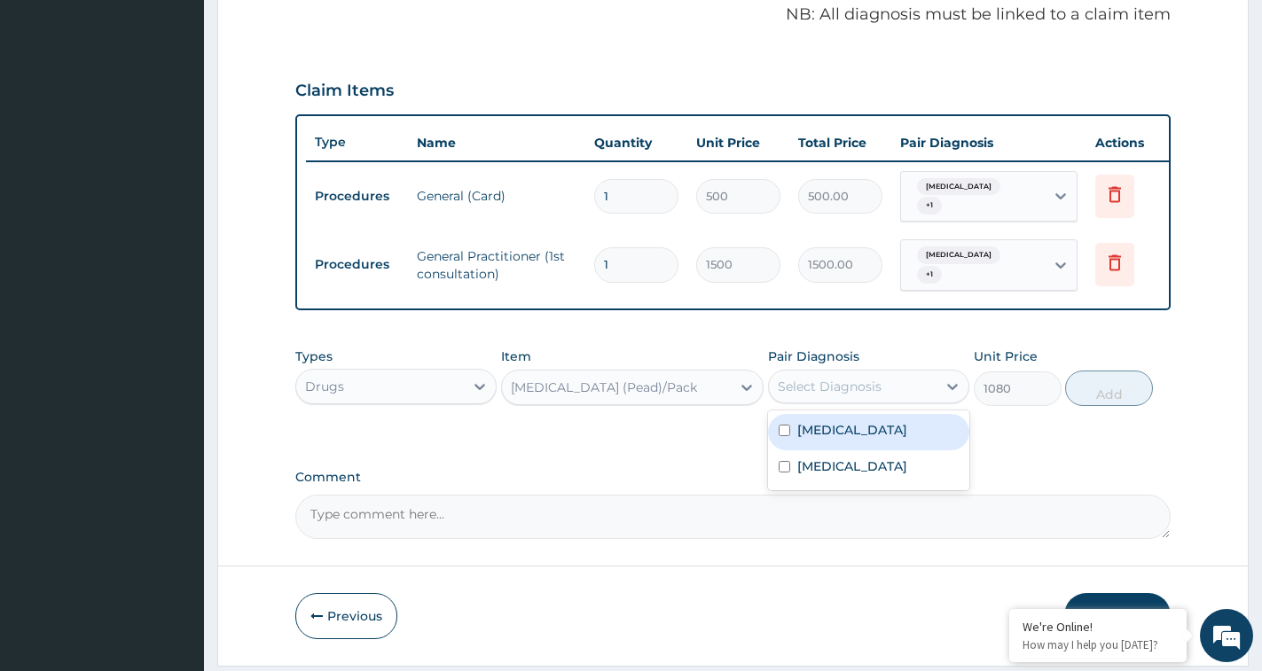
click at [840, 395] on div "Select Diagnosis" at bounding box center [830, 387] width 104 height 18
click at [830, 439] on label "Respiratory tract infection" at bounding box center [852, 430] width 110 height 18
checkbox input "true"
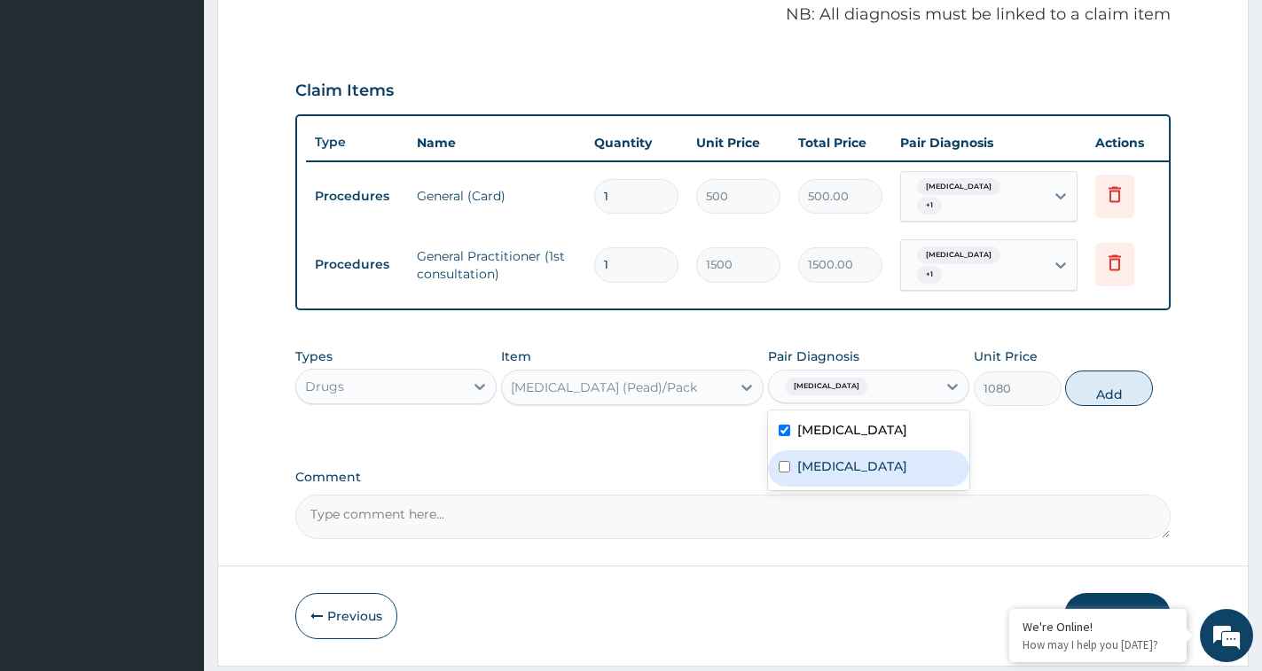
click at [832, 487] on div "Malaria" at bounding box center [868, 468] width 201 height 36
checkbox input "true"
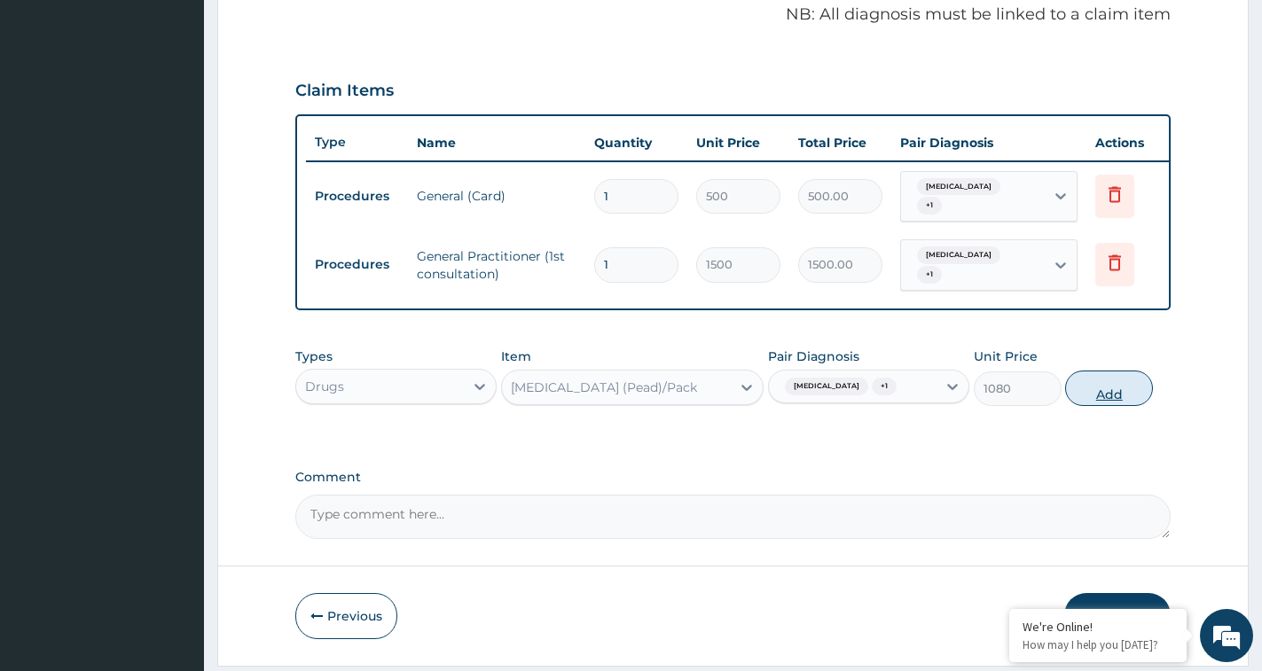
click at [1116, 406] on button "Add" at bounding box center [1109, 388] width 88 height 35
type input "0"
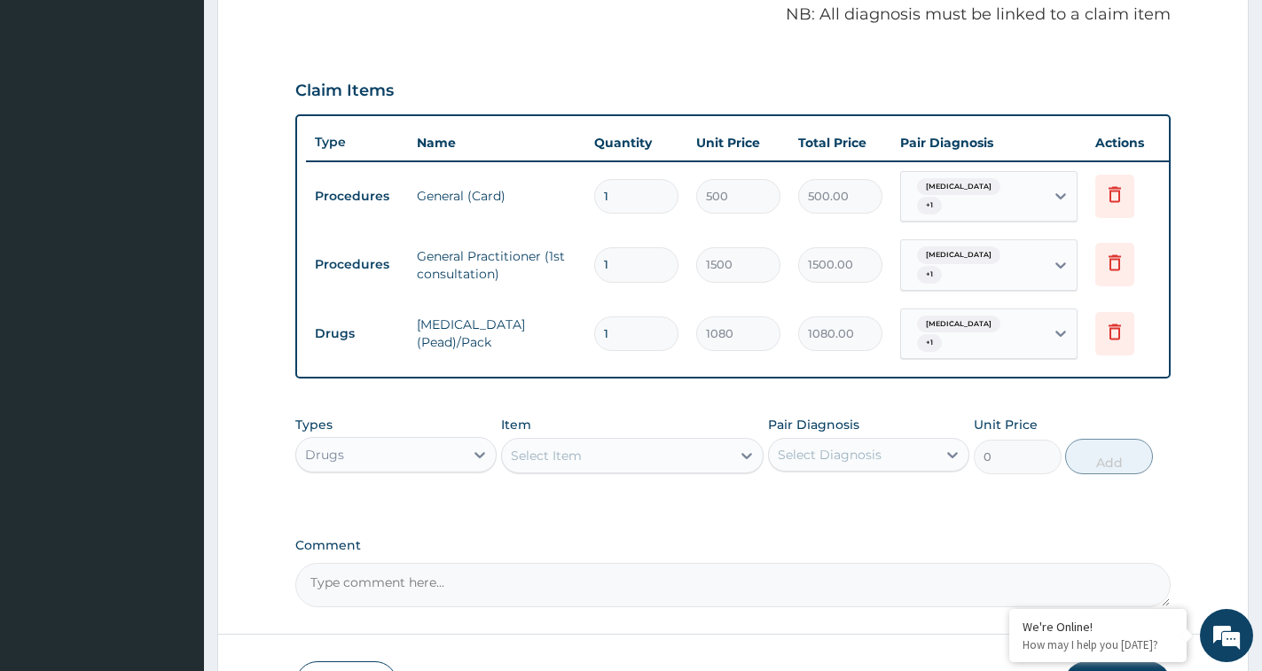
click at [592, 467] on div "Select Item" at bounding box center [616, 456] width 229 height 28
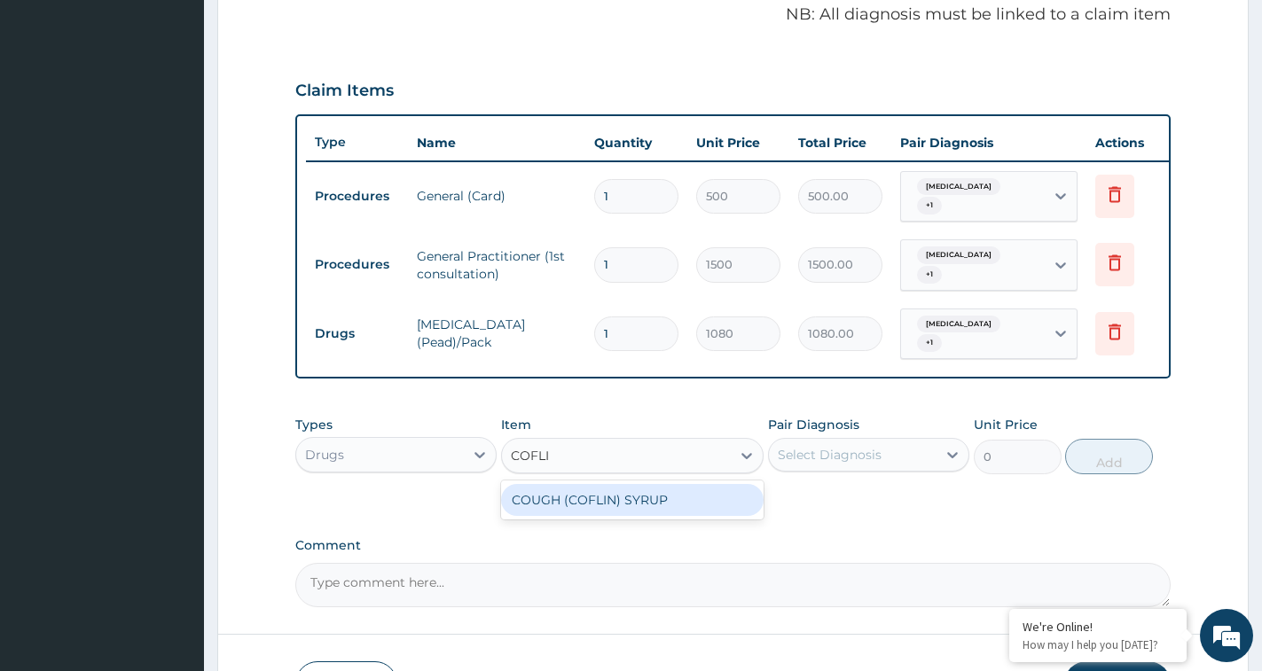
type input "COFLIN"
click at [614, 516] on div "COUGH (COFLIN) SYRUP" at bounding box center [632, 500] width 262 height 32
type input "360"
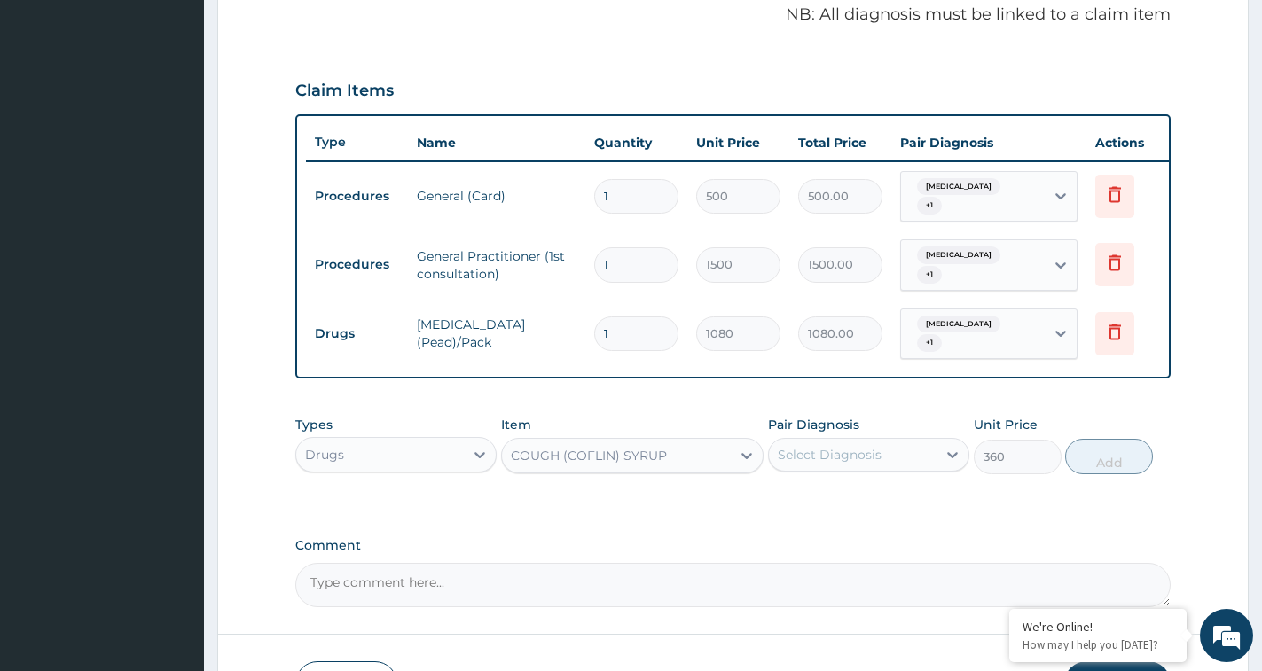
click at [899, 469] on div "Select Diagnosis" at bounding box center [853, 455] width 168 height 28
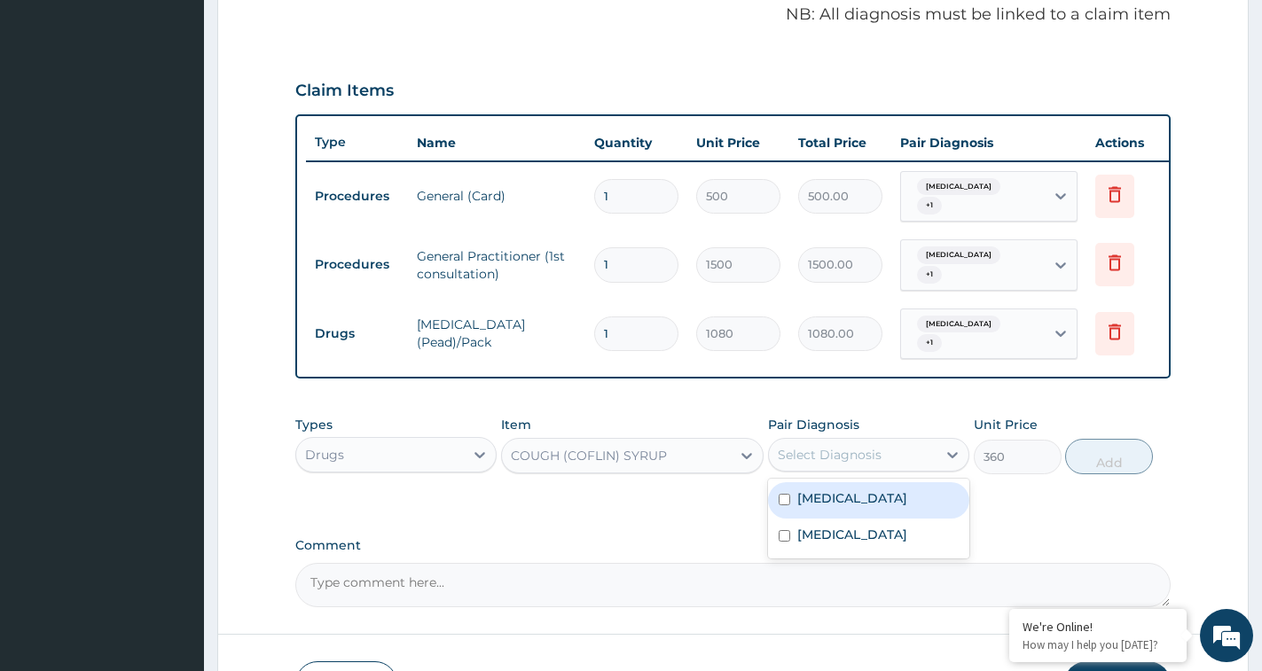
drag, startPoint x: 888, startPoint y: 515, endPoint x: 884, endPoint y: 525, distance: 10.7
click at [887, 507] on label "Respiratory tract infection" at bounding box center [852, 498] width 110 height 18
checkbox input "true"
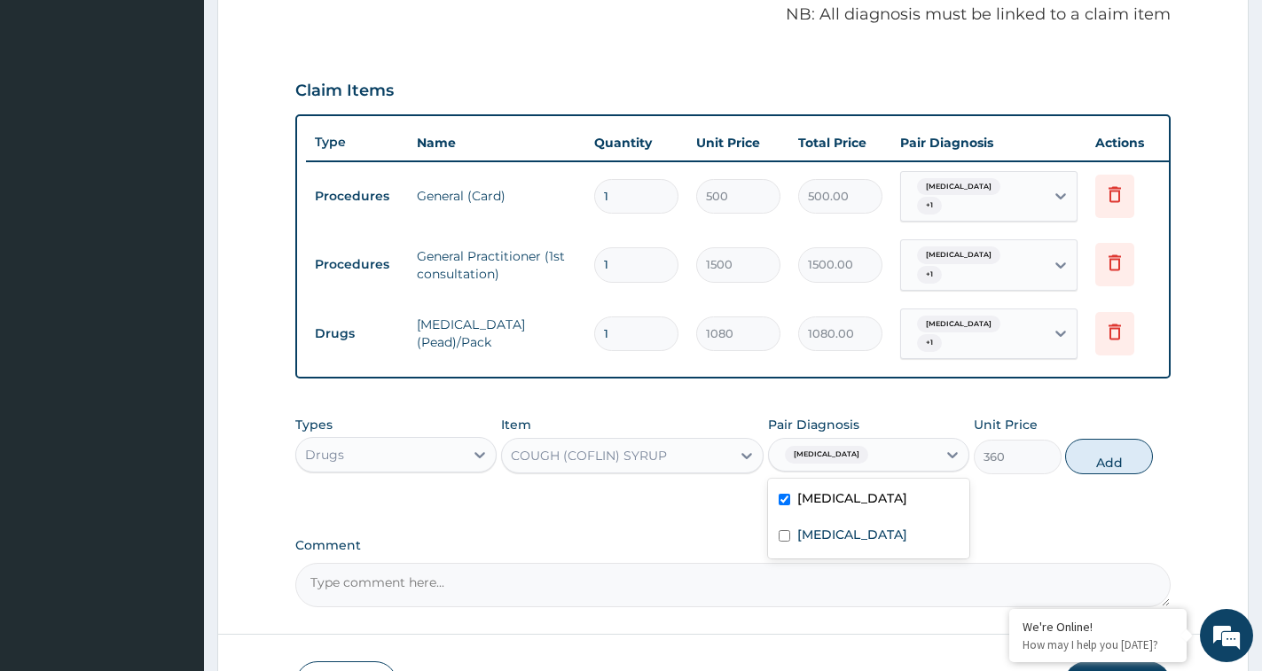
drag, startPoint x: 860, startPoint y: 551, endPoint x: 935, endPoint y: 559, distance: 75.8
click at [859, 551] on div "Respiratory tract infection Malaria" at bounding box center [868, 519] width 201 height 80
click at [1114, 474] on button "Add" at bounding box center [1109, 456] width 88 height 35
type input "0"
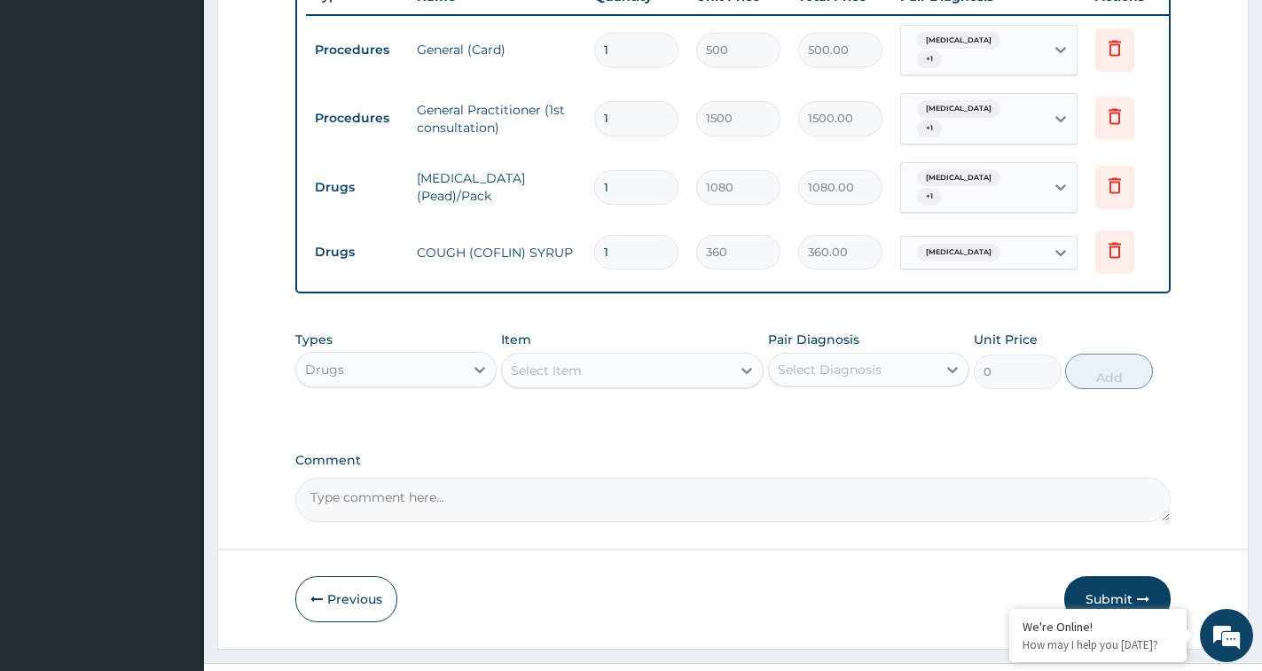
scroll to position [744, 0]
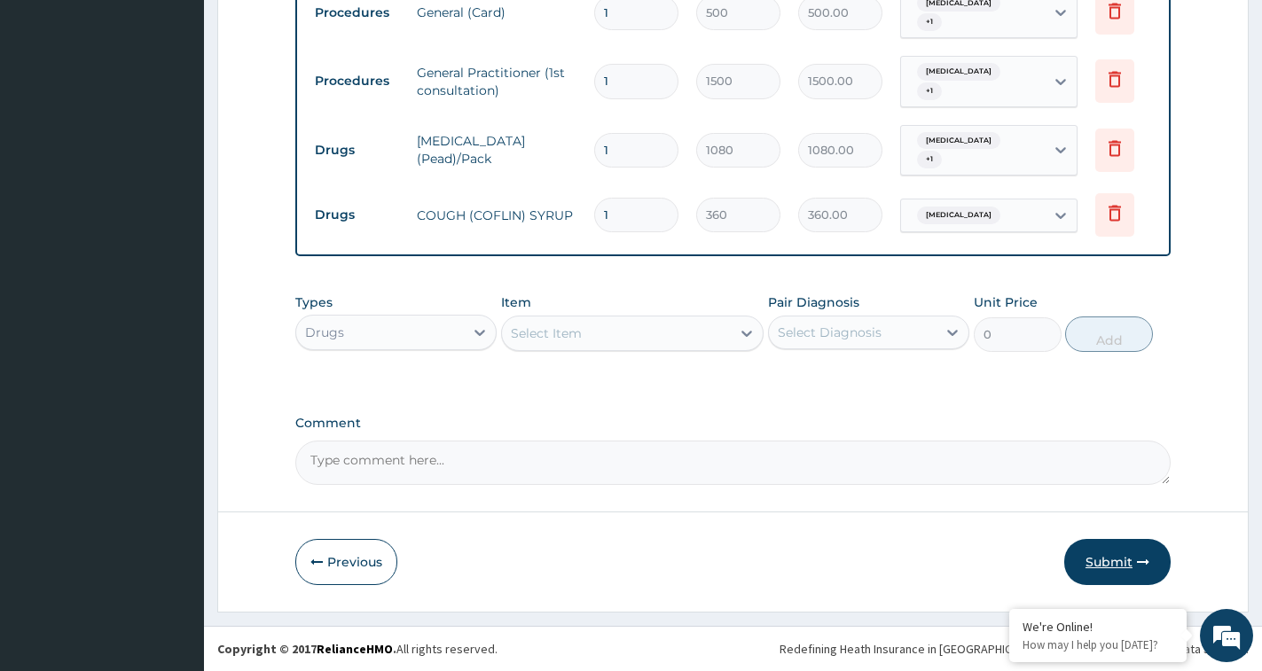
click at [1114, 554] on button "Submit" at bounding box center [1117, 562] width 106 height 46
